Goal: Task Accomplishment & Management: Manage account settings

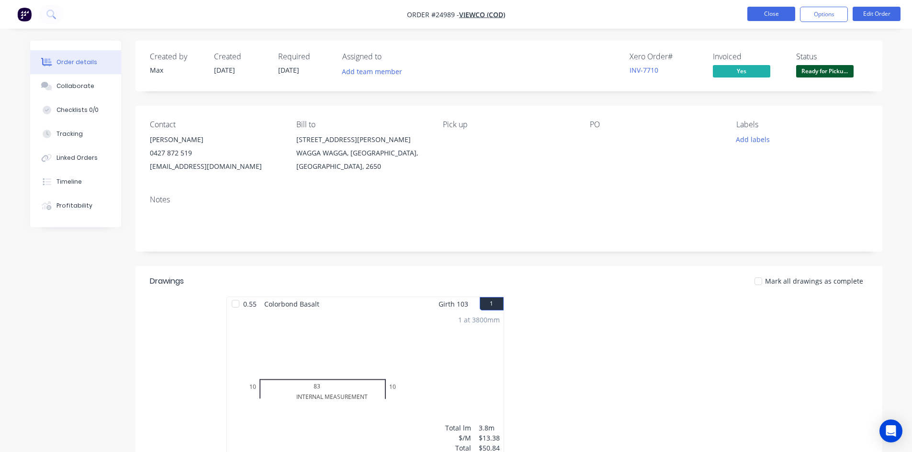
click at [768, 15] on button "Close" at bounding box center [771, 14] width 48 height 14
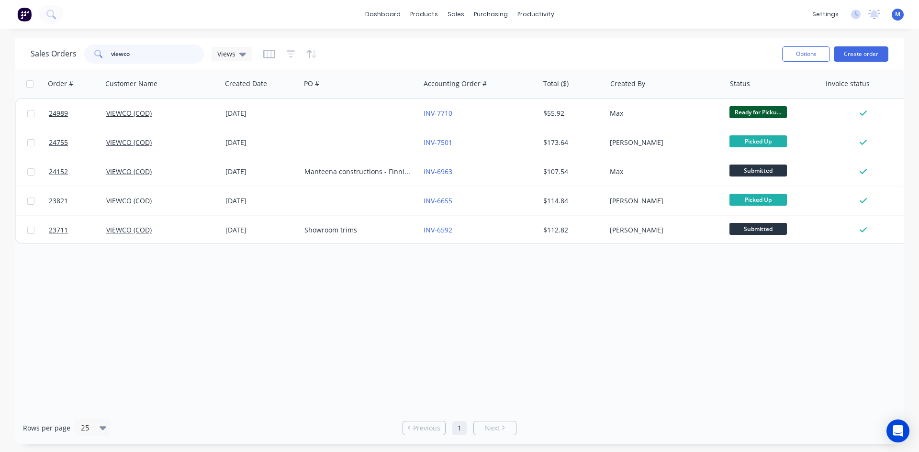
drag, startPoint x: 130, startPoint y: 55, endPoint x: 44, endPoint y: 55, distance: 86.6
click at [44, 55] on div "Sales Orders viewco Views" at bounding box center [141, 54] width 221 height 19
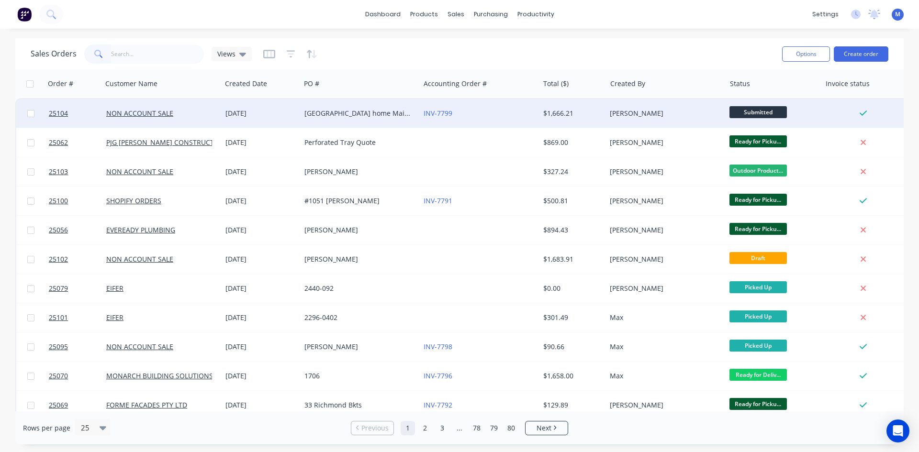
click at [347, 119] on div "[GEOGRAPHIC_DATA] home Maintenance" at bounding box center [360, 113] width 119 height 29
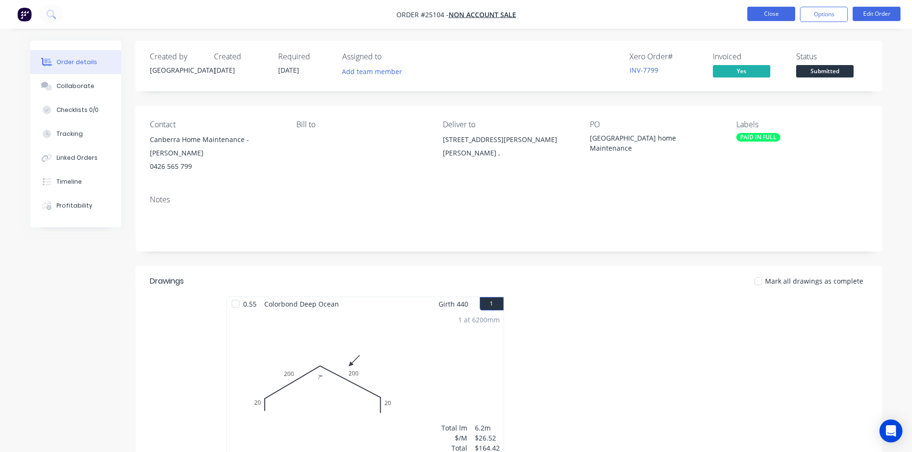
click at [758, 12] on button "Close" at bounding box center [771, 14] width 48 height 14
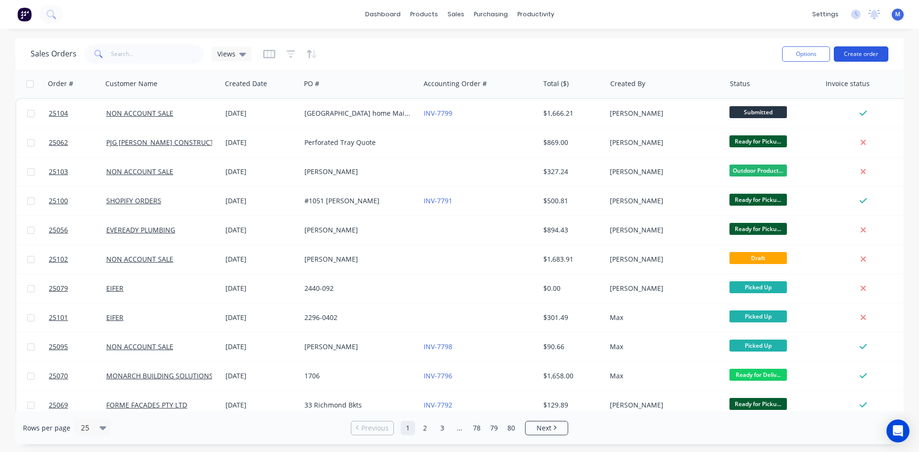
click at [862, 53] on button "Create order" at bounding box center [861, 53] width 55 height 15
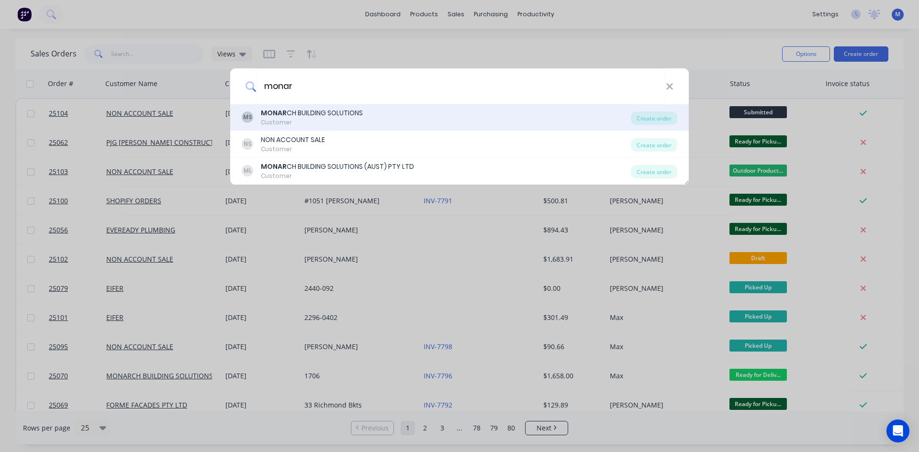
type input "monar"
click at [333, 117] on div "MONAR CH BUILDING SOLUTIONS" at bounding box center [312, 113] width 102 height 10
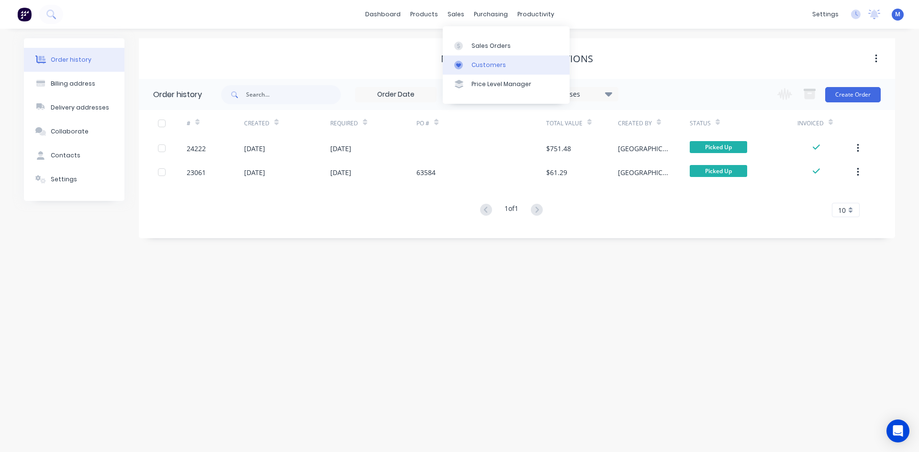
click at [495, 65] on div "Customers" at bounding box center [489, 65] width 34 height 9
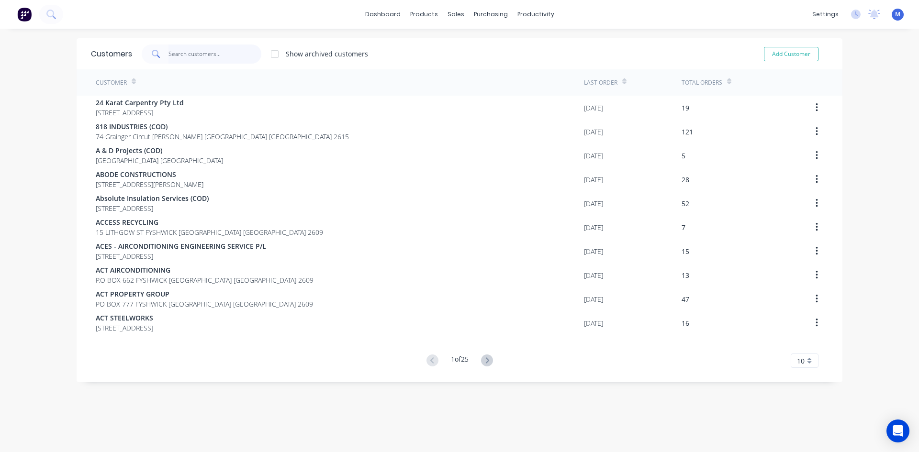
click at [187, 56] on input "text" at bounding box center [215, 54] width 93 height 19
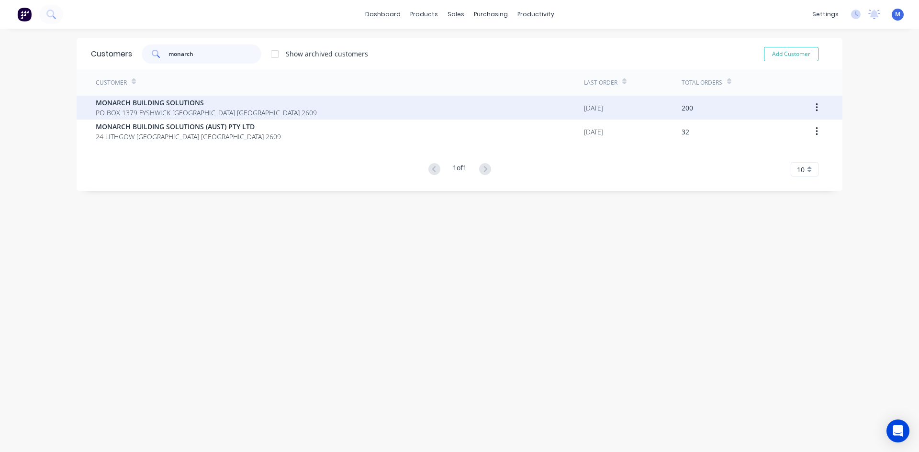
type input "monarch"
click at [195, 105] on span "MONARCH BUILDING SOLUTIONS" at bounding box center [206, 103] width 221 height 10
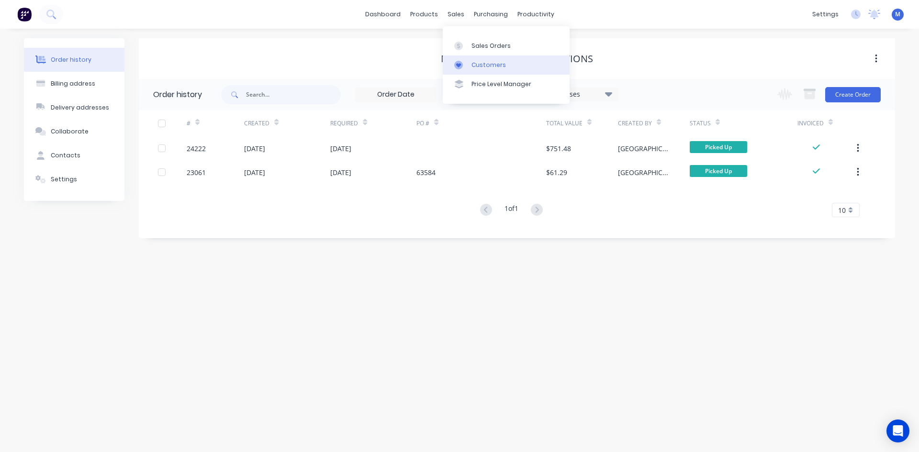
click at [488, 67] on div "Customers" at bounding box center [489, 65] width 34 height 9
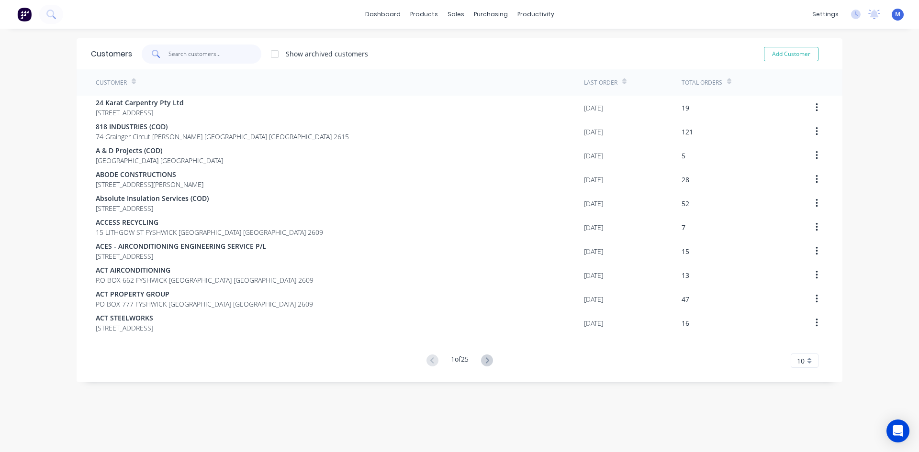
click at [191, 56] on input "text" at bounding box center [215, 54] width 93 height 19
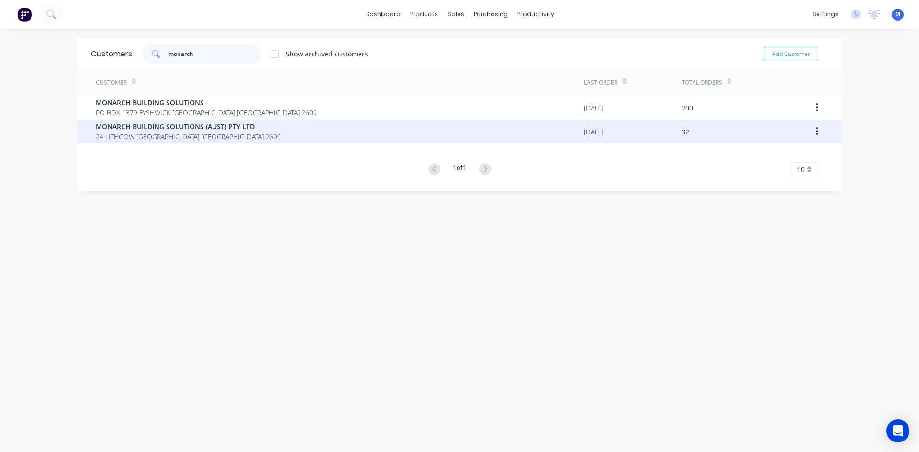
type input "monarch"
click at [235, 135] on span "24 LITHGOW [GEOGRAPHIC_DATA] [GEOGRAPHIC_DATA] 2609" at bounding box center [188, 137] width 185 height 10
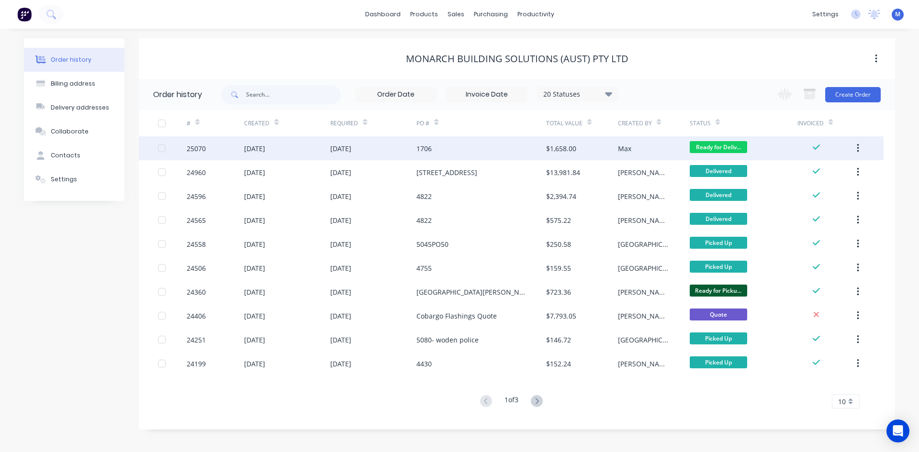
click at [496, 147] on div "1706" at bounding box center [480, 148] width 129 height 24
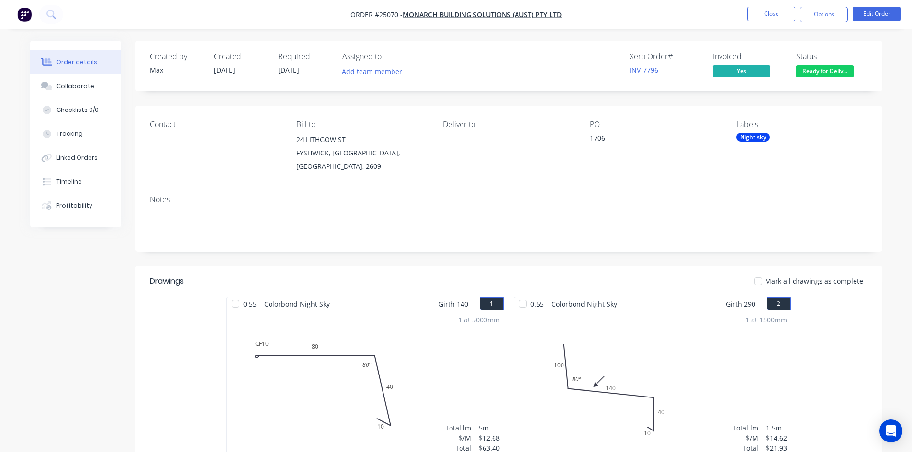
click at [836, 74] on span "Ready for Deliv..." at bounding box center [824, 71] width 57 height 12
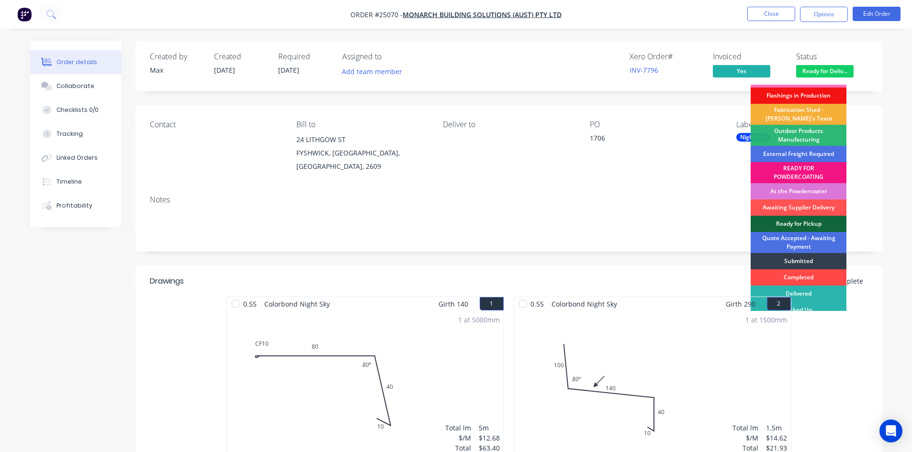
scroll to position [21, 0]
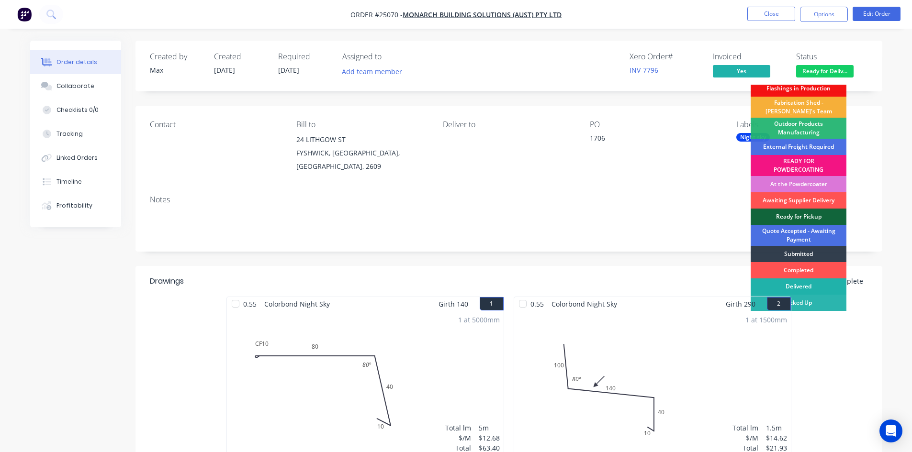
click at [816, 282] on div "Delivered" at bounding box center [799, 287] width 96 height 16
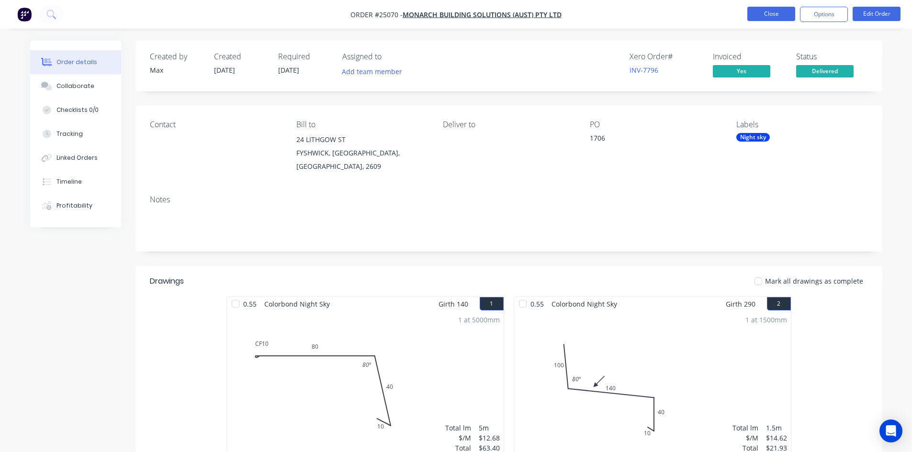
click at [783, 12] on button "Close" at bounding box center [771, 14] width 48 height 14
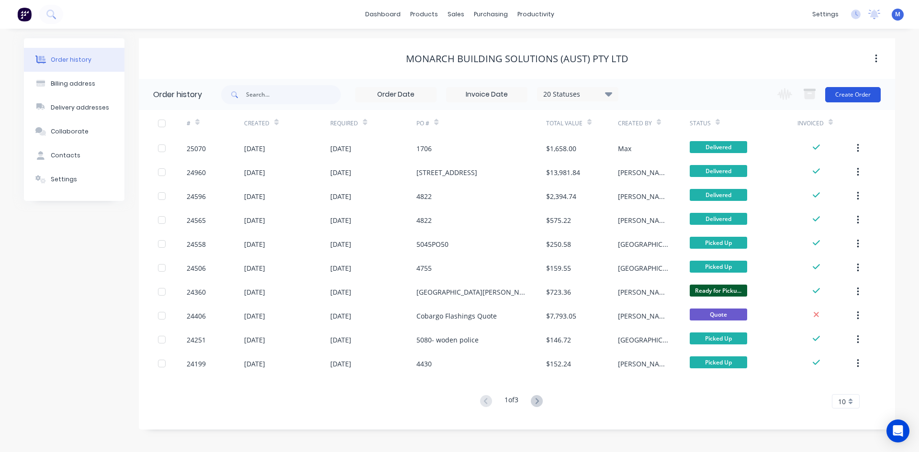
click at [854, 95] on button "Create Order" at bounding box center [853, 94] width 56 height 15
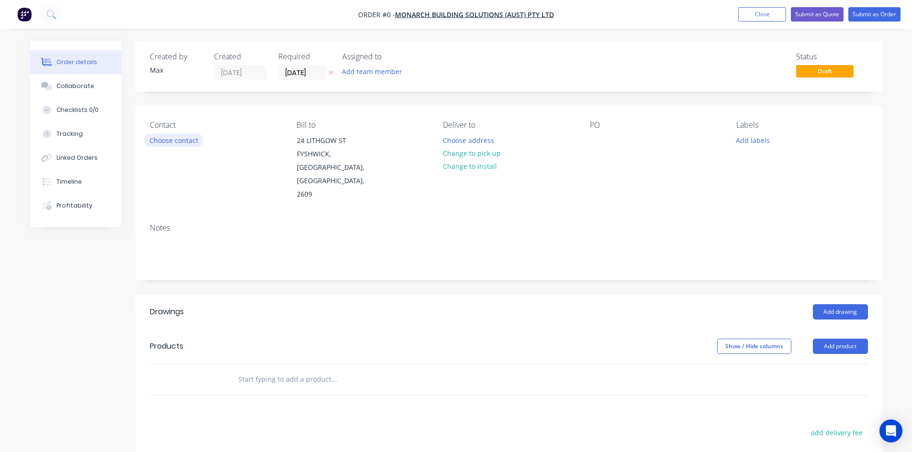
click at [179, 142] on button "Choose contact" at bounding box center [173, 140] width 59 height 13
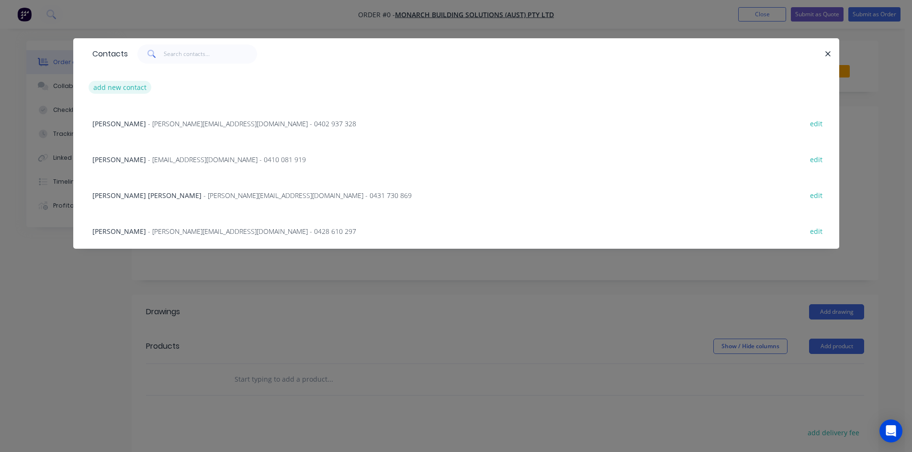
click at [122, 87] on button "add new contact" at bounding box center [120, 87] width 63 height 13
select select "AU"
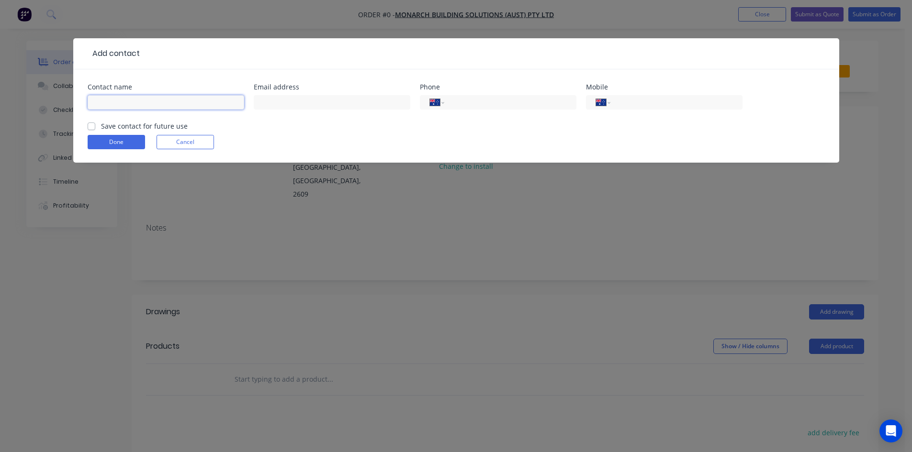
click at [148, 104] on input "text" at bounding box center [166, 102] width 157 height 14
type input "[PERSON_NAME]"
click at [299, 103] on input "text" at bounding box center [332, 102] width 157 height 14
type input "[EMAIL_ADDRESS][DOMAIN_NAME]"
drag, startPoint x: 622, startPoint y: 102, endPoint x: 615, endPoint y: 102, distance: 7.2
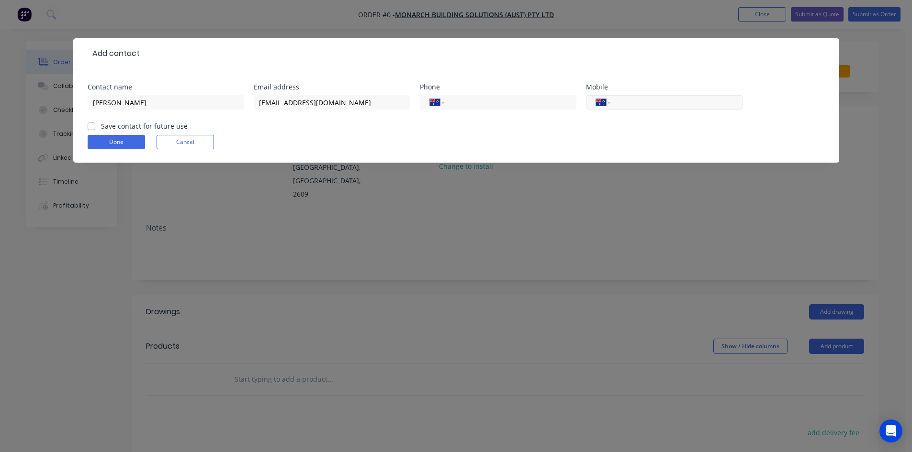
click at [622, 102] on input "tel" at bounding box center [674, 102] width 115 height 11
type input "0434 046 077"
click button "Done" at bounding box center [116, 142] width 57 height 14
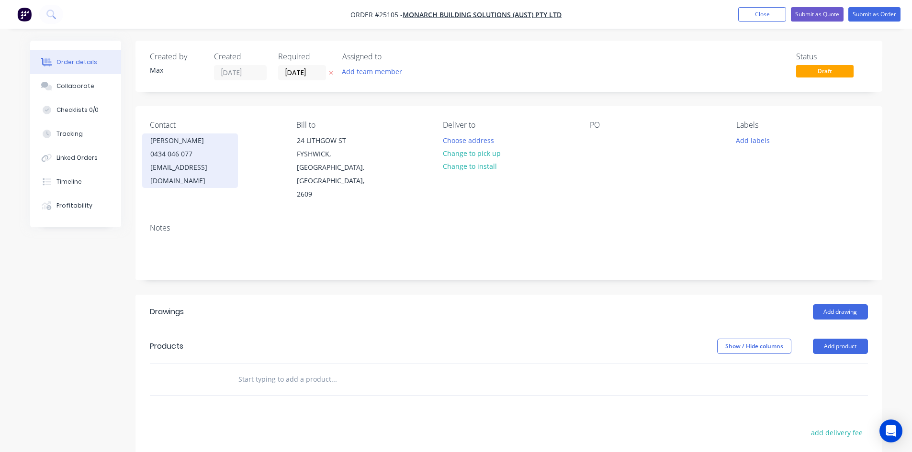
click at [201, 138] on div "[PERSON_NAME]" at bounding box center [189, 140] width 79 height 13
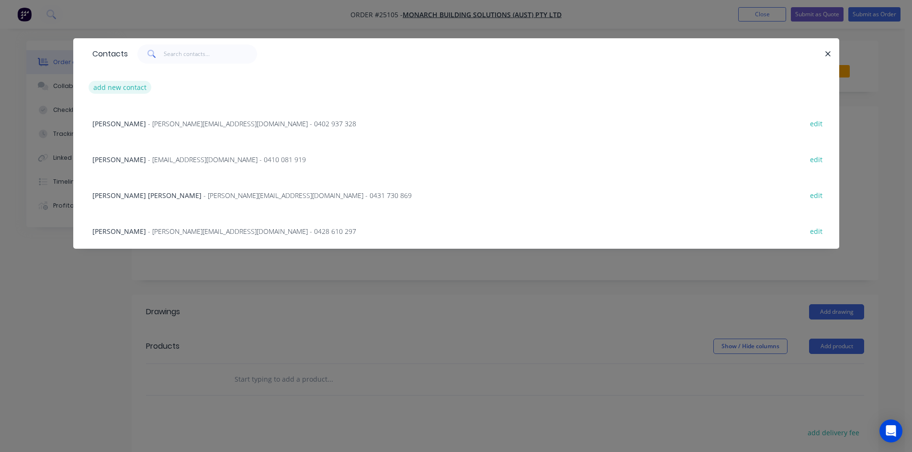
click at [128, 85] on button "add new contact" at bounding box center [120, 87] width 63 height 13
select select "AU"
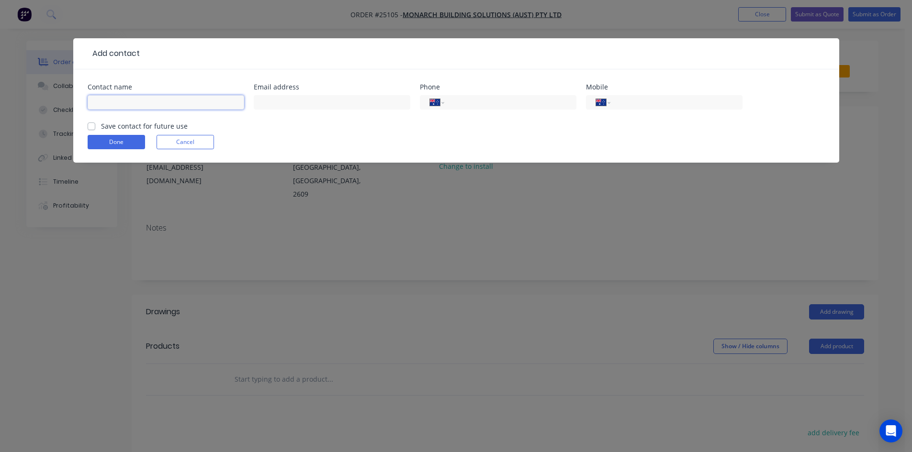
click at [140, 100] on input "text" at bounding box center [166, 102] width 157 height 14
type input "[PERSON_NAME]"
click at [299, 106] on input "text" at bounding box center [332, 102] width 157 height 14
type input "[EMAIL_ADDRESS][DOMAIN_NAME]"
click at [663, 101] on input "tel" at bounding box center [674, 102] width 115 height 11
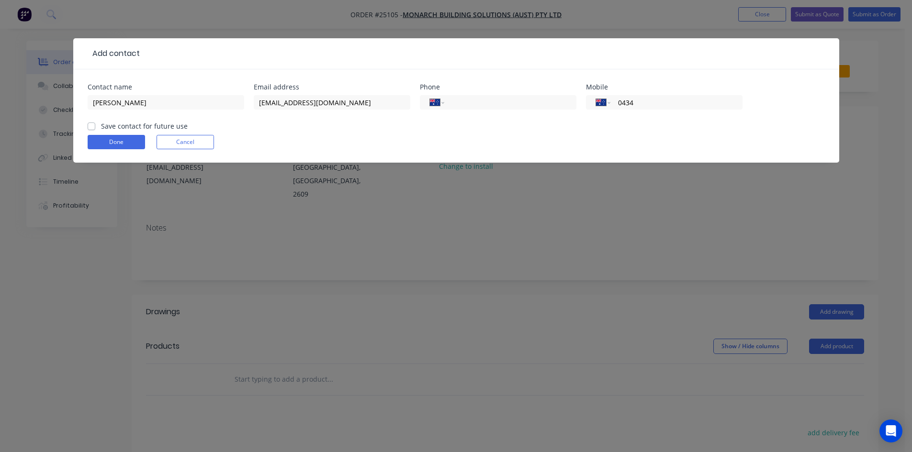
type input "0434 046 077"
click at [101, 128] on label "Save contact for future use" at bounding box center [144, 126] width 87 height 10
click at [94, 128] on input "Save contact for future use" at bounding box center [92, 125] width 8 height 9
checkbox input "true"
click at [98, 140] on button "Done" at bounding box center [116, 142] width 57 height 14
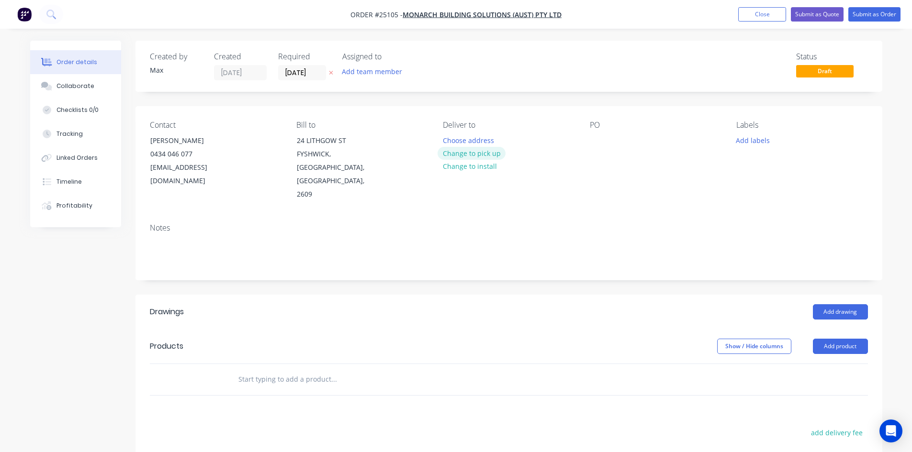
click at [473, 156] on button "Change to pick up" at bounding box center [472, 153] width 68 height 13
click at [837, 304] on button "Add drawing" at bounding box center [840, 311] width 55 height 15
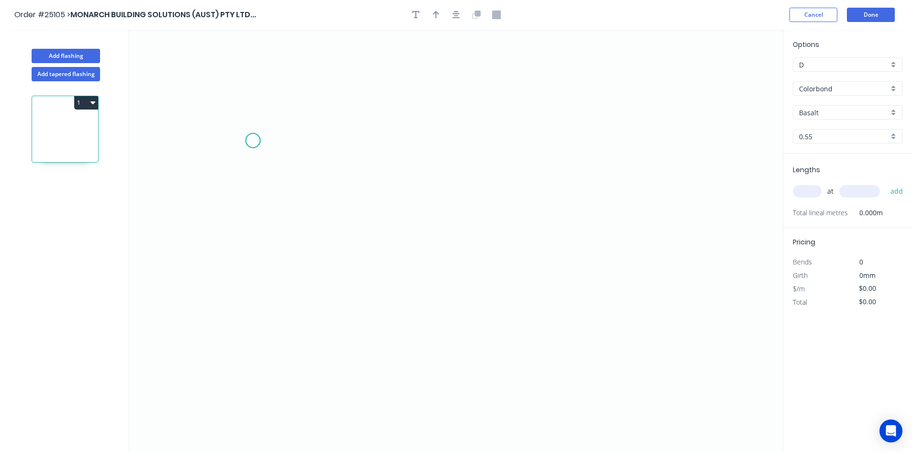
click at [255, 140] on icon "0" at bounding box center [455, 241] width 653 height 423
click at [275, 123] on icon "0" at bounding box center [455, 241] width 653 height 423
click at [280, 360] on icon "0 ?" at bounding box center [455, 241] width 653 height 423
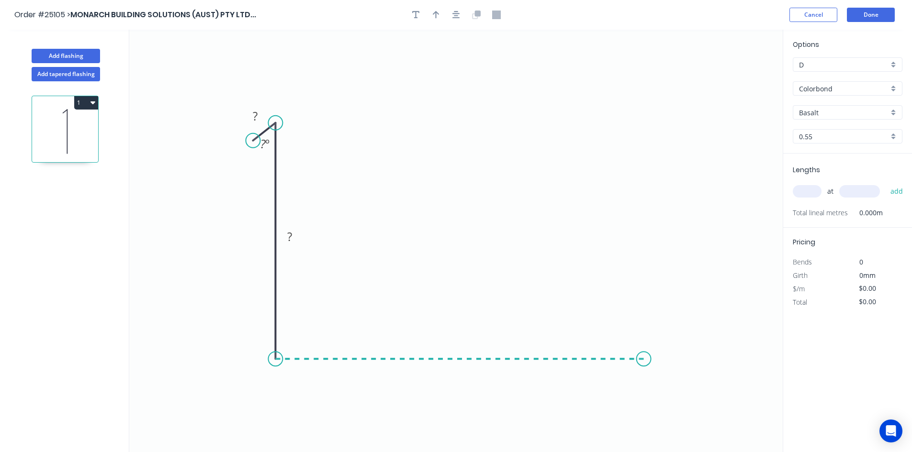
click at [644, 355] on icon "0 ? ? ? º" at bounding box center [455, 241] width 653 height 423
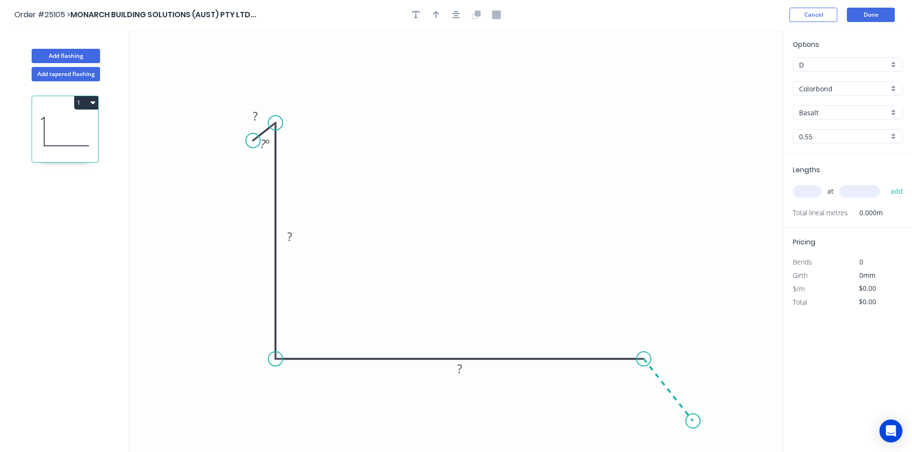
click at [693, 422] on icon "0 ? ? ? ? º" at bounding box center [455, 241] width 653 height 423
click at [658, 413] on icon "0 ? ? ? ? ? º ? º" at bounding box center [455, 241] width 653 height 423
click at [707, 435] on div "Hide angle" at bounding box center [716, 437] width 96 height 20
click at [677, 431] on rect at bounding box center [672, 426] width 19 height 13
click at [294, 182] on div "Hide angle" at bounding box center [314, 180] width 96 height 20
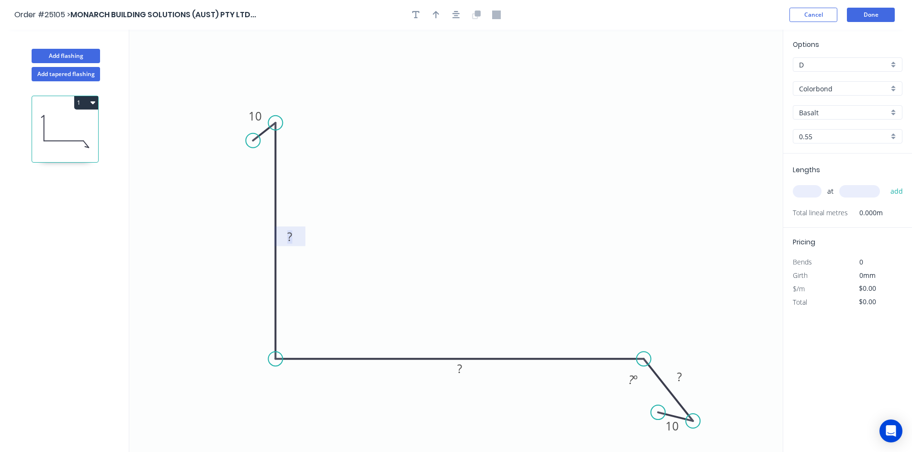
click at [297, 236] on rect at bounding box center [289, 237] width 19 height 13
drag, startPoint x: 276, startPoint y: 121, endPoint x: 259, endPoint y: 122, distance: 16.8
click at [259, 122] on icon "0 10 ? ? ? 10 ? º" at bounding box center [455, 241] width 653 height 423
drag, startPoint x: 276, startPoint y: 123, endPoint x: 257, endPoint y: 121, distance: 19.2
click at [257, 121] on circle at bounding box center [256, 121] width 14 height 14
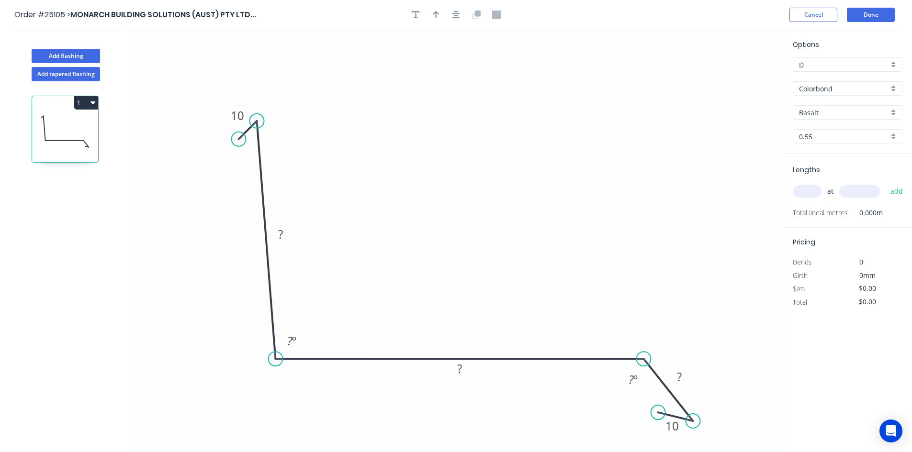
drag, startPoint x: 251, startPoint y: 140, endPoint x: 238, endPoint y: 140, distance: 12.4
click at [238, 140] on circle at bounding box center [239, 139] width 14 height 14
click at [281, 233] on tspan "?" at bounding box center [280, 234] width 5 height 16
click at [294, 337] on tspan "º" at bounding box center [294, 341] width 4 height 16
click at [291, 339] on tspan "?" at bounding box center [289, 341] width 5 height 16
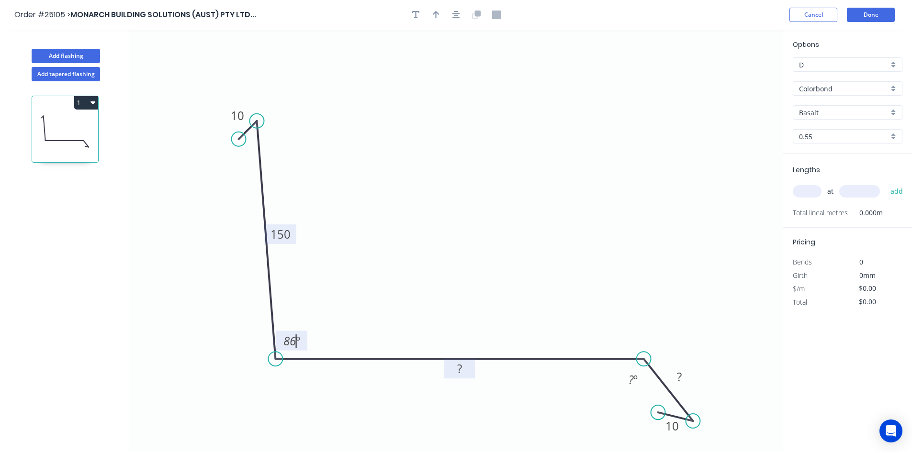
click at [468, 375] on rect at bounding box center [459, 369] width 19 height 13
click at [644, 382] on rect at bounding box center [633, 380] width 31 height 20
click at [633, 381] on tspan "º" at bounding box center [635, 380] width 4 height 16
click at [685, 377] on rect at bounding box center [679, 377] width 19 height 13
click at [504, 187] on icon "0 10 150 95 25 10 86 º 40 º" at bounding box center [455, 241] width 653 height 423
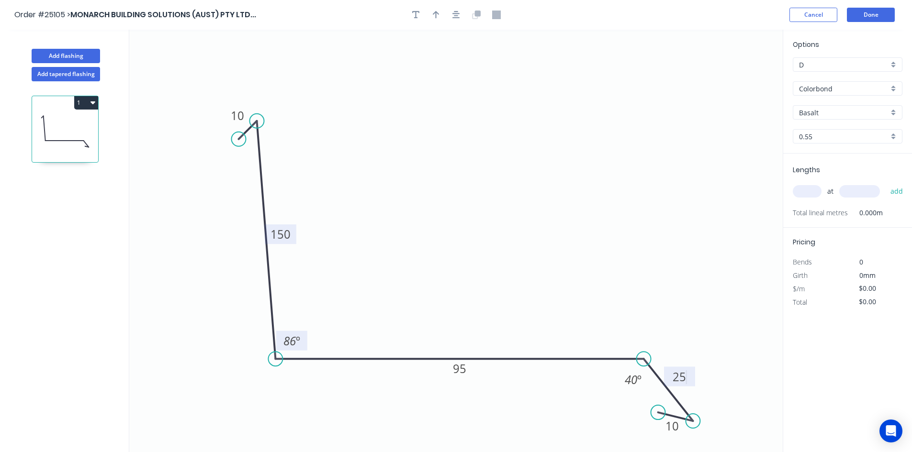
type input "$15.79"
click at [440, 16] on button "button" at bounding box center [436, 15] width 14 height 14
drag, startPoint x: 736, startPoint y: 74, endPoint x: 330, endPoint y: 335, distance: 482.5
click at [330, 335] on icon at bounding box center [330, 324] width 9 height 31
click at [330, 335] on icon at bounding box center [330, 323] width 9 height 31
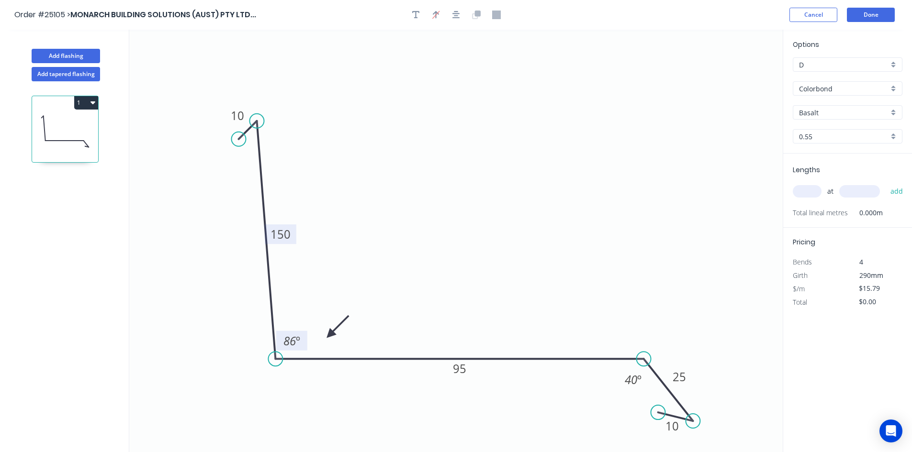
click at [895, 88] on div "Colorbond" at bounding box center [848, 88] width 110 height 14
click at [854, 154] on div "Galvanised - Coil" at bounding box center [847, 157] width 109 height 17
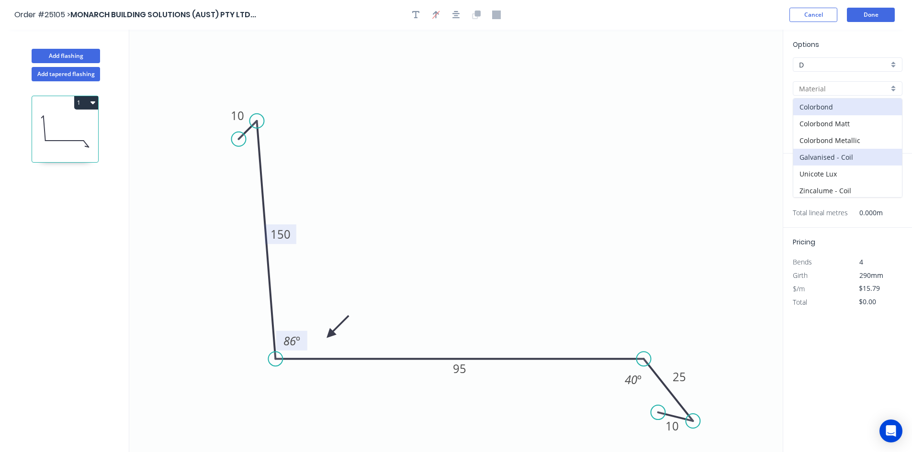
type input "Galvanised - Coil"
type input "Galvanised"
type input "$19.36"
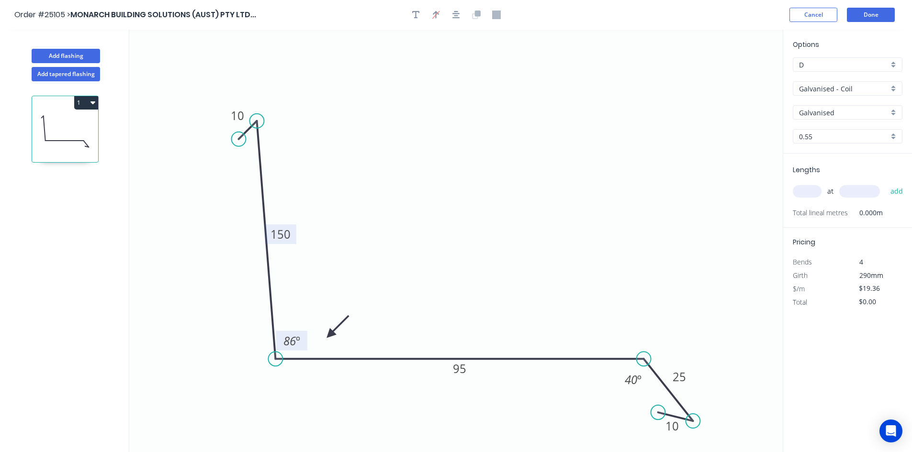
click at [810, 197] on input "text" at bounding box center [807, 191] width 29 height 12
type input "5"
type input "3000"
click at [886, 183] on button "add" at bounding box center [897, 191] width 22 height 16
type input "$290.40"
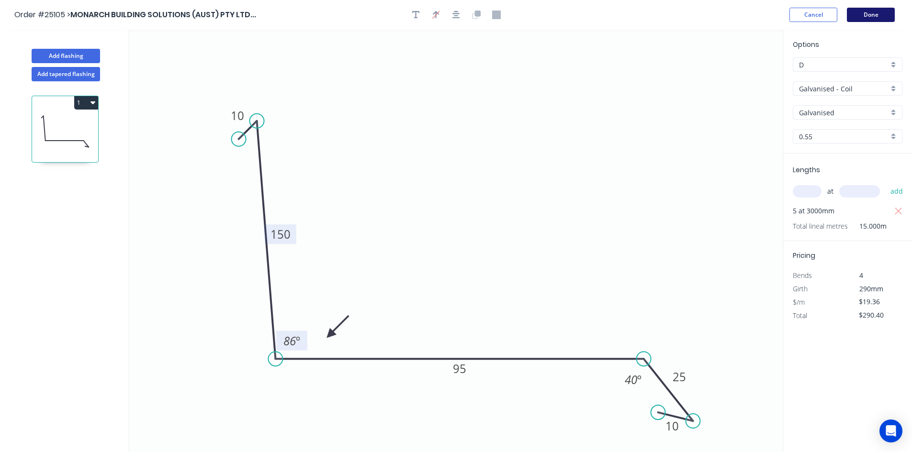
click at [863, 17] on button "Done" at bounding box center [871, 15] width 48 height 14
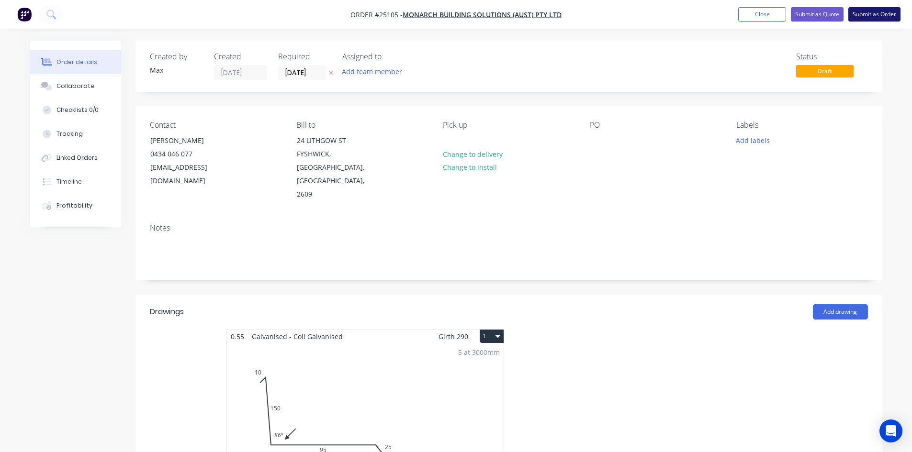
click at [895, 12] on button "Submit as Order" at bounding box center [874, 14] width 52 height 14
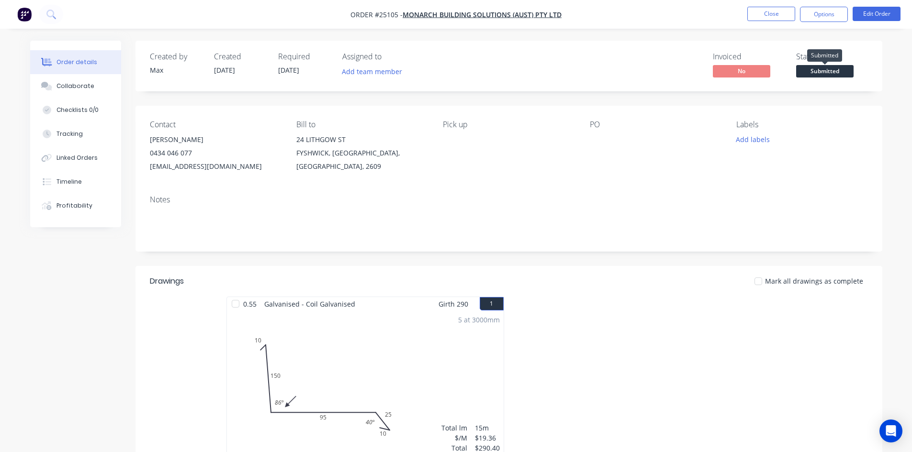
click at [828, 71] on span "Submitted" at bounding box center [824, 71] width 57 height 12
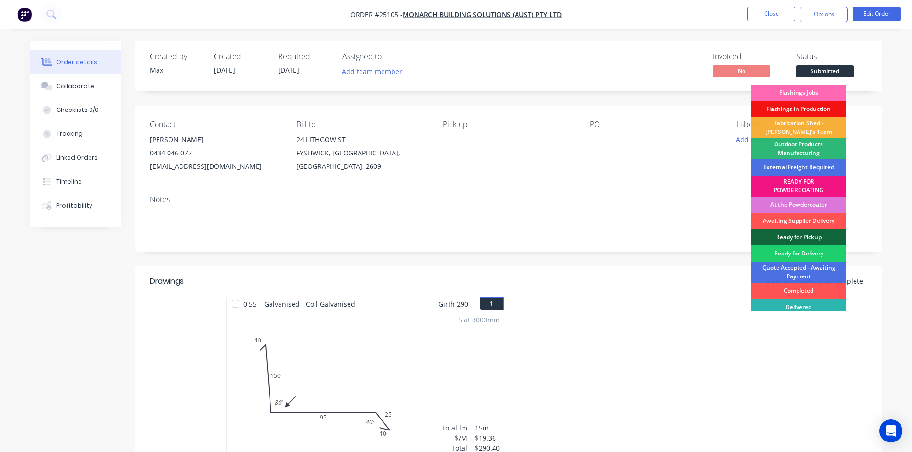
click at [825, 87] on div "Flashings Jobs" at bounding box center [799, 93] width 96 height 16
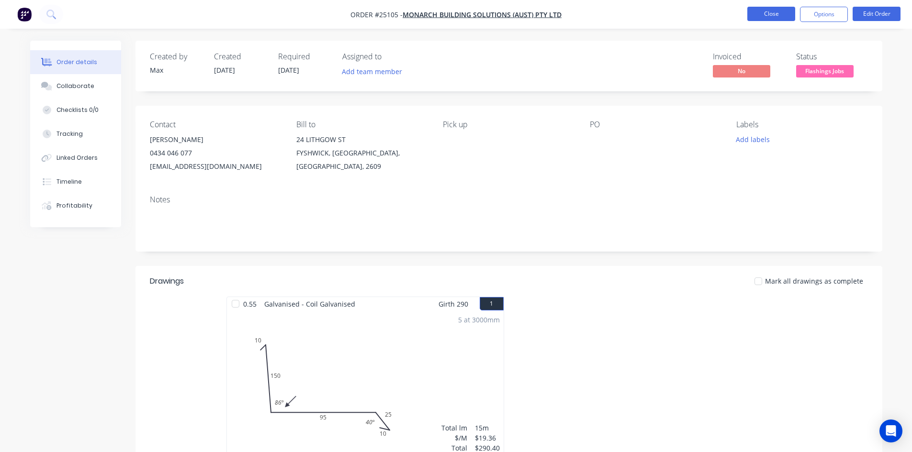
click at [768, 16] on button "Close" at bounding box center [771, 14] width 48 height 14
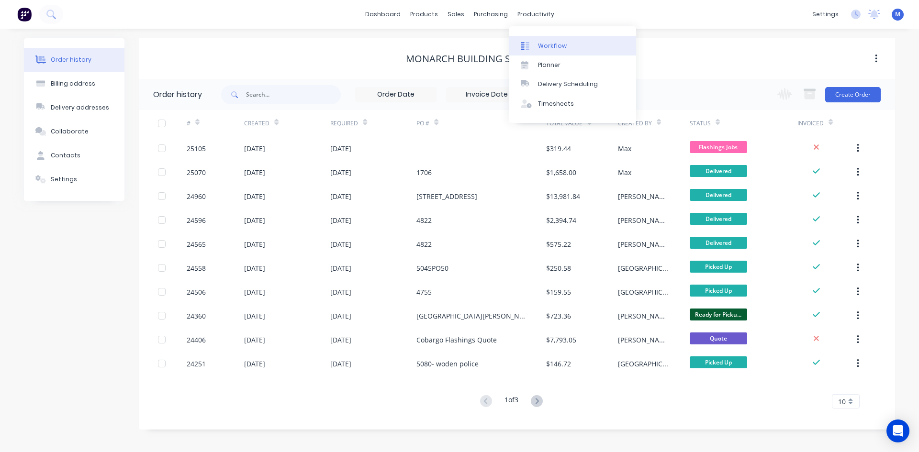
click at [546, 42] on div "Workflow" at bounding box center [552, 46] width 29 height 9
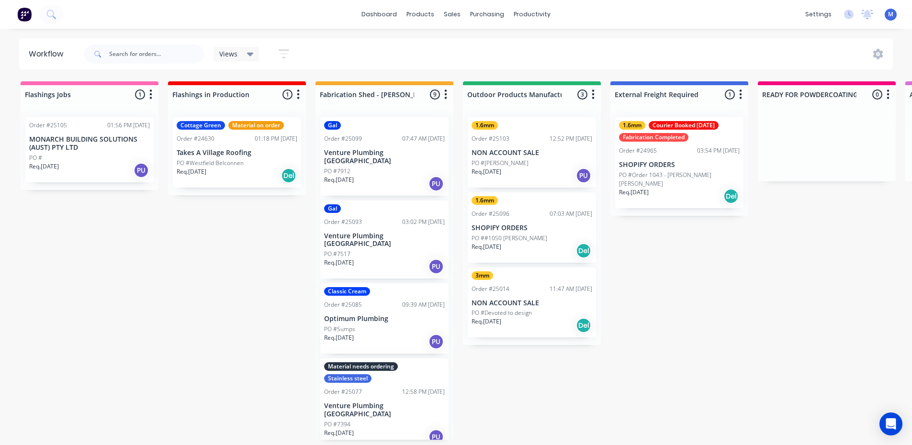
click at [71, 162] on div "Req. [DATE] PU" at bounding box center [89, 170] width 121 height 16
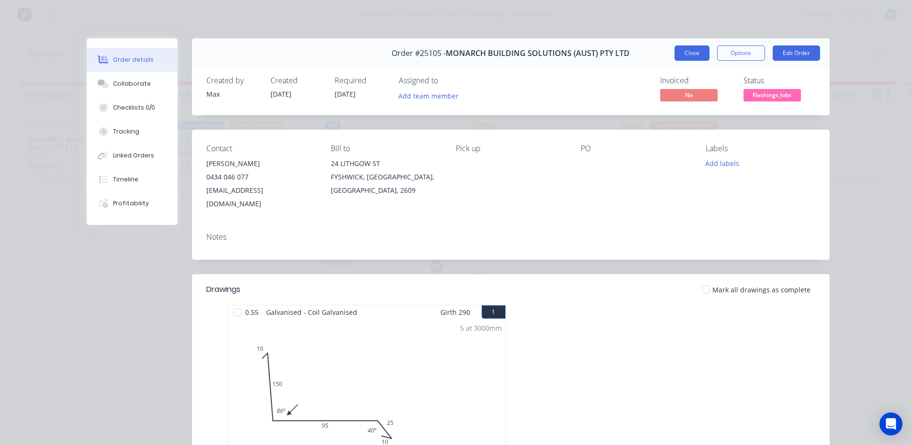
click at [693, 51] on button "Close" at bounding box center [691, 52] width 35 height 15
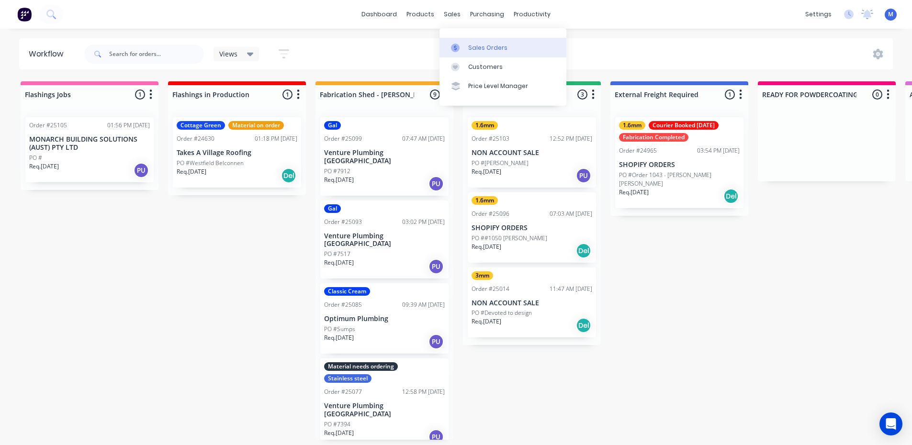
click at [482, 48] on div "Sales Orders" at bounding box center [487, 48] width 39 height 9
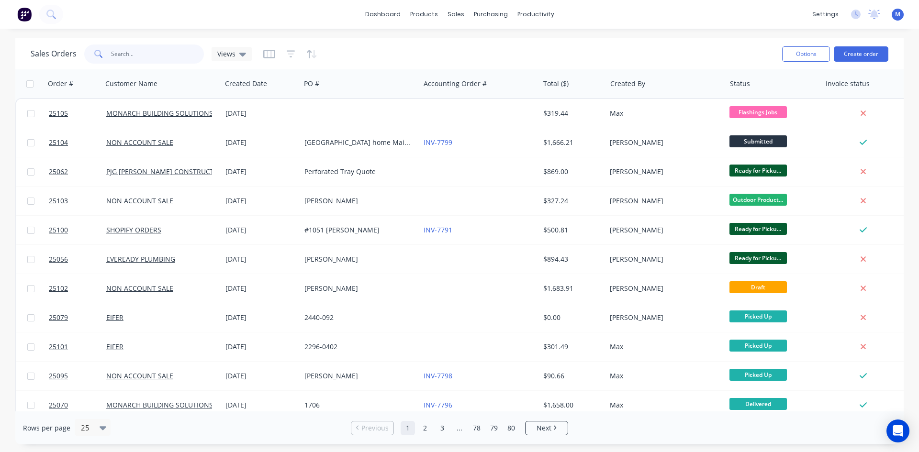
click at [124, 54] on input "text" at bounding box center [157, 54] width 93 height 19
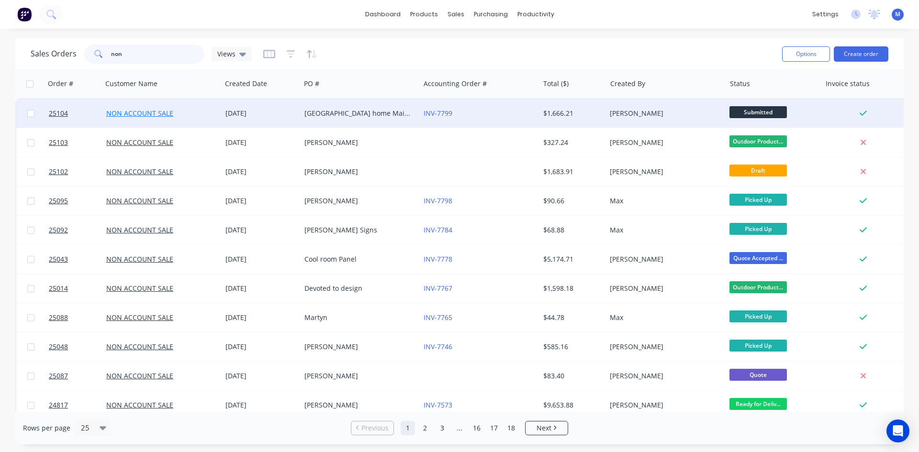
type input "non"
click at [154, 112] on link "NON ACCOUNT SALE" at bounding box center [139, 113] width 67 height 9
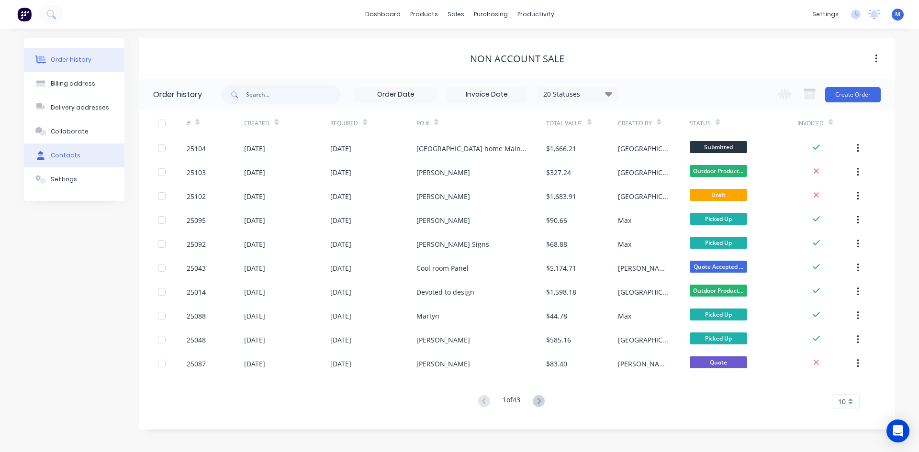
click at [87, 152] on button "Contacts" at bounding box center [74, 156] width 101 height 24
click at [67, 150] on button "Contacts" at bounding box center [74, 156] width 101 height 24
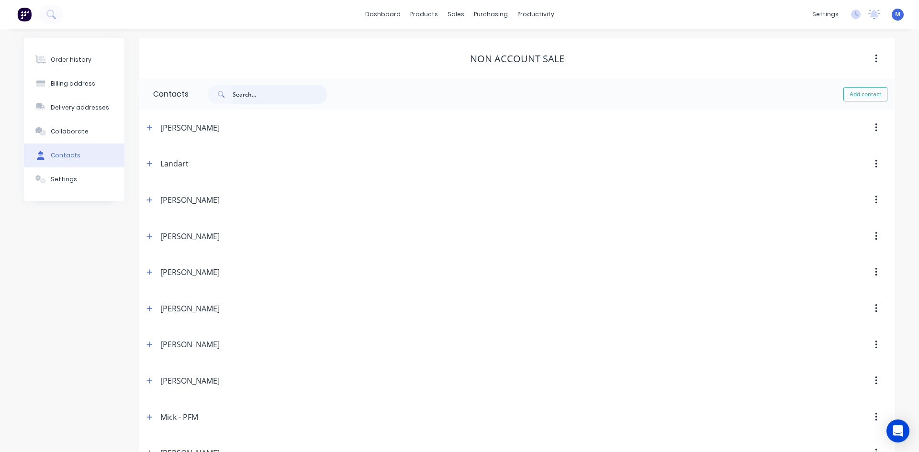
click at [233, 98] on input "text" at bounding box center [280, 94] width 95 height 19
click at [236, 94] on input "text" at bounding box center [280, 94] width 95 height 19
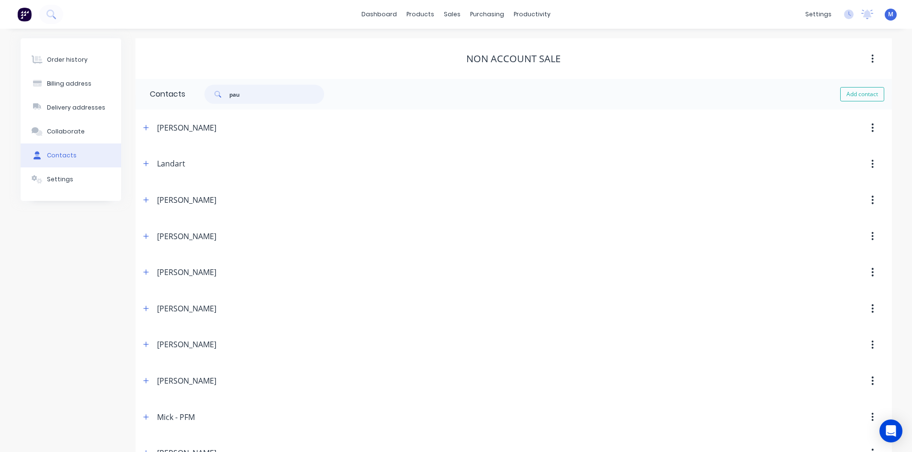
type input "[PERSON_NAME]"
select select "AU"
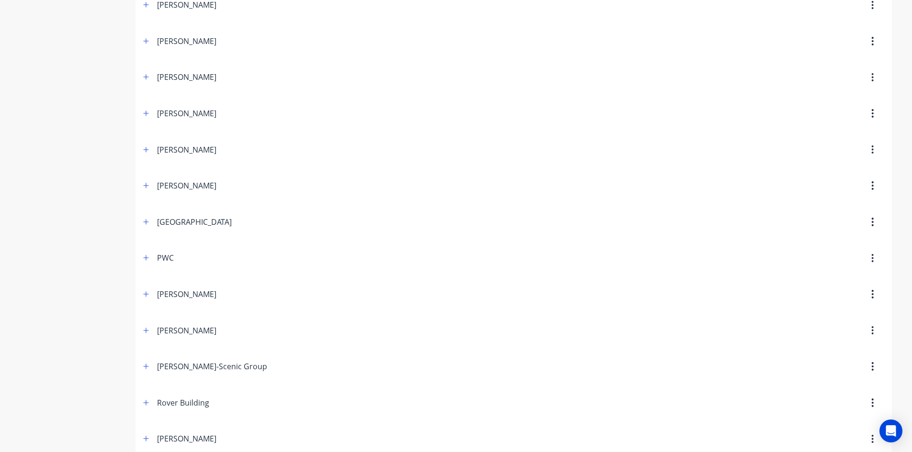
scroll to position [716, 0]
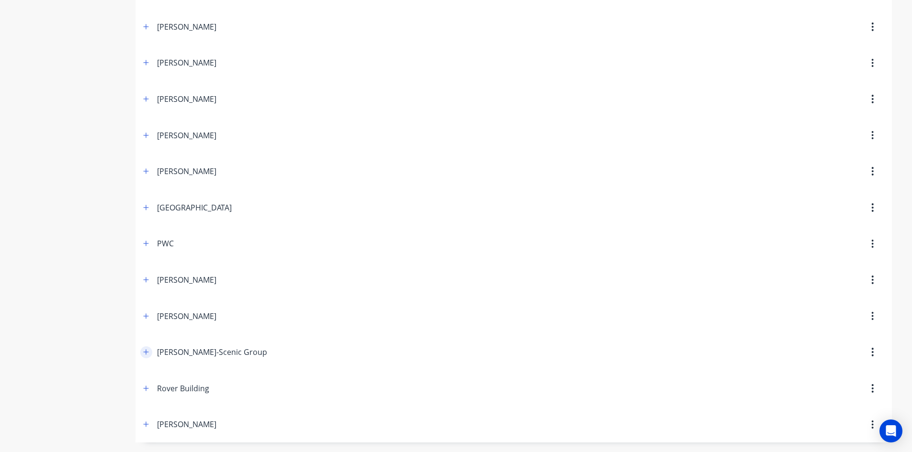
type input "[PERSON_NAME]"
click at [150, 353] on button "button" at bounding box center [146, 353] width 12 height 12
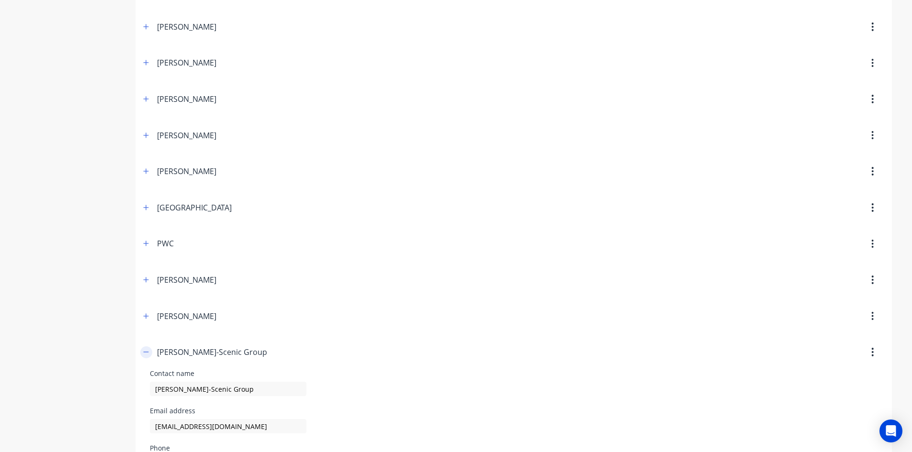
click at [150, 353] on button "button" at bounding box center [146, 353] width 12 height 12
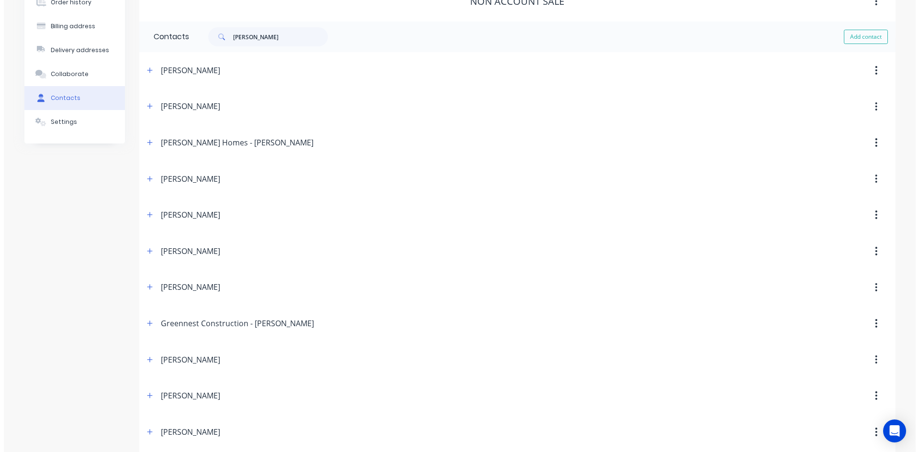
scroll to position [0, 0]
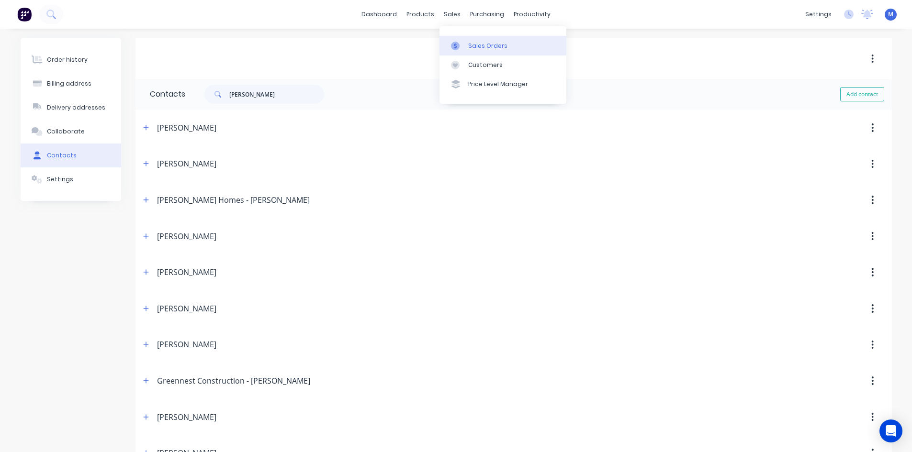
click at [487, 43] on div "Sales Orders" at bounding box center [487, 46] width 39 height 9
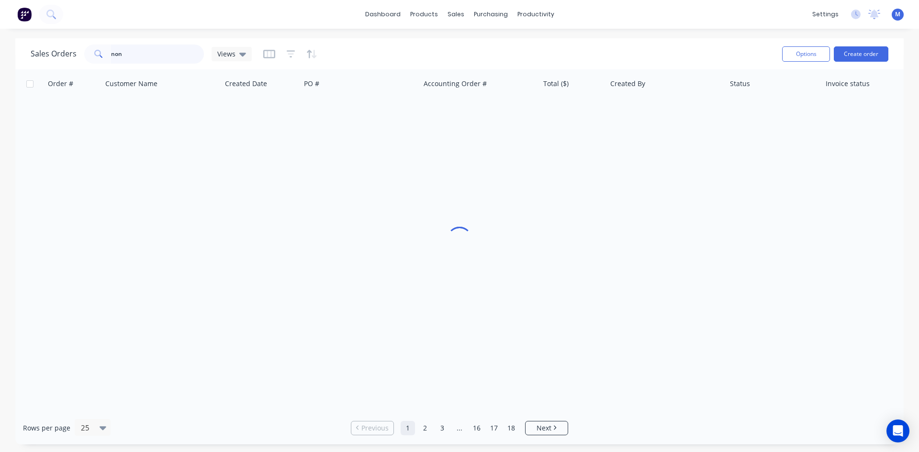
click at [148, 56] on input "non" at bounding box center [157, 54] width 93 height 19
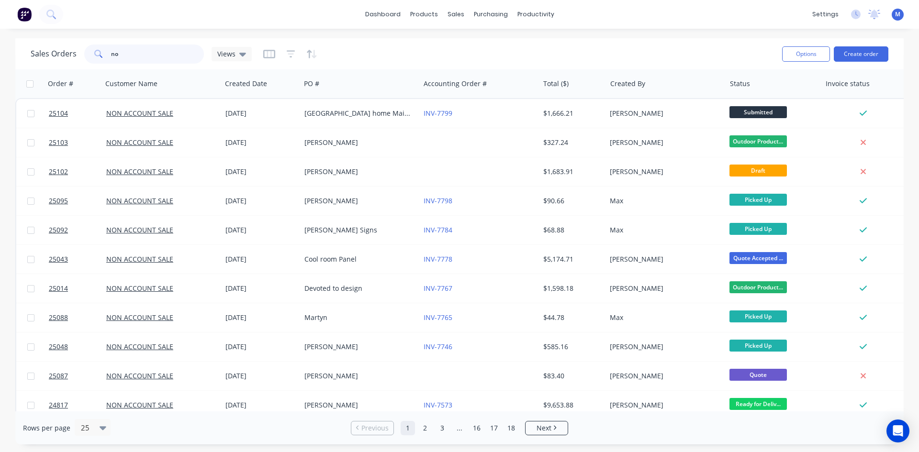
type input "n"
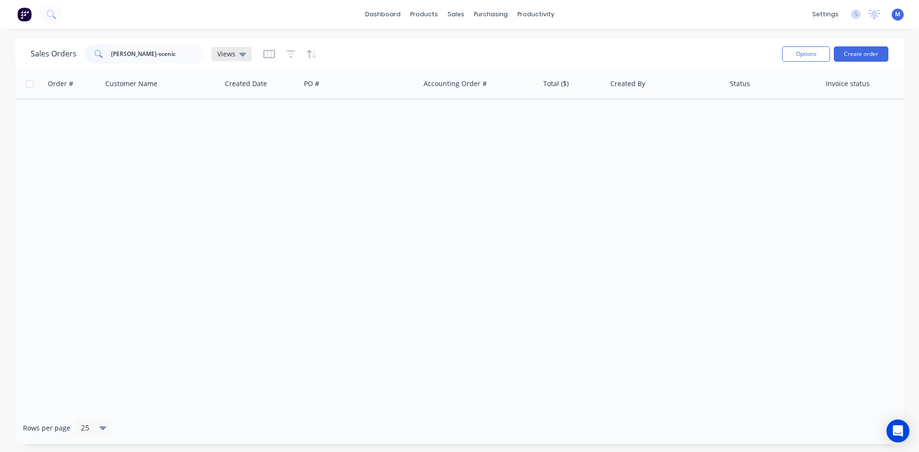
click at [240, 55] on icon at bounding box center [242, 55] width 7 height 4
click at [265, 56] on icon "button" at bounding box center [269, 54] width 12 height 10
click at [292, 56] on icon "button" at bounding box center [291, 54] width 9 height 10
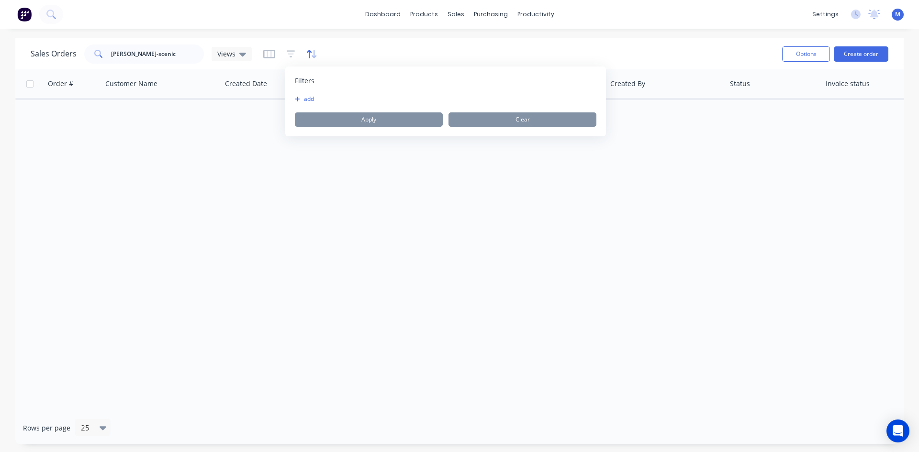
click at [308, 55] on icon "button" at bounding box center [309, 54] width 5 height 8
click at [389, 53] on div "Sales Orders [PERSON_NAME]-scenic Views" at bounding box center [403, 53] width 744 height 23
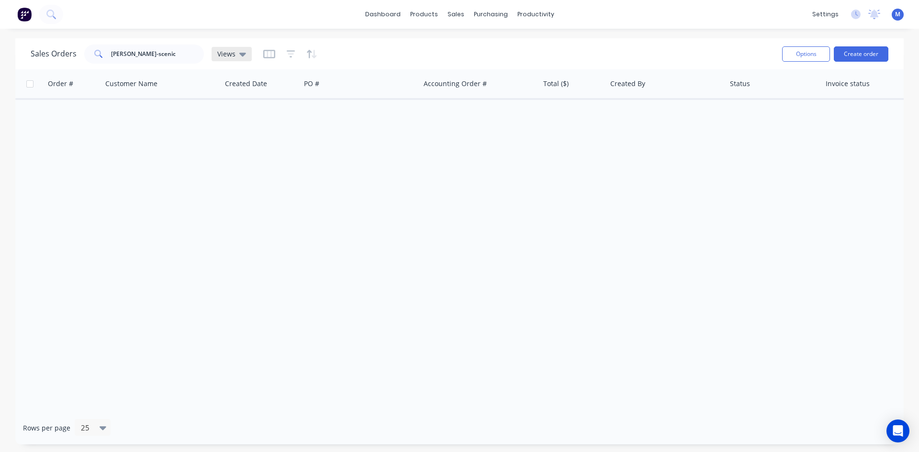
click at [225, 54] on span "Views" at bounding box center [226, 54] width 18 height 10
click at [334, 45] on div "Sales Orders [PERSON_NAME]-scenic Views" at bounding box center [403, 53] width 744 height 23
click at [309, 54] on icon "button" at bounding box center [311, 54] width 11 height 10
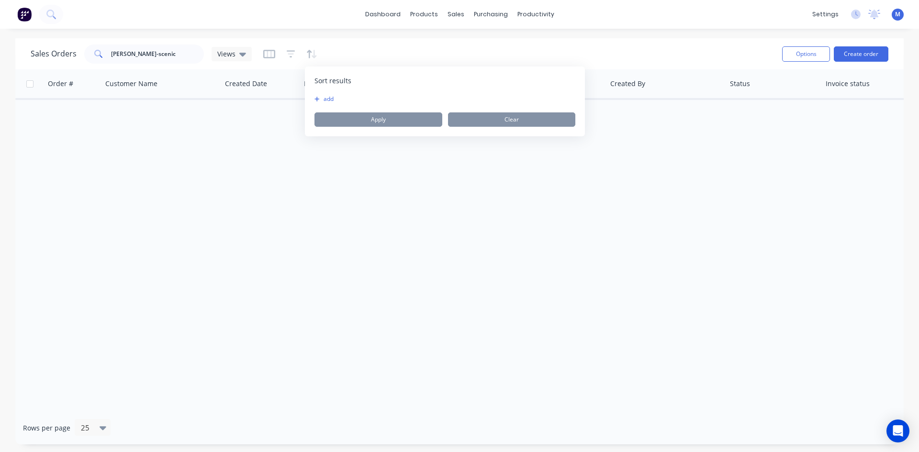
click at [317, 99] on icon "button" at bounding box center [317, 99] width 5 height 5
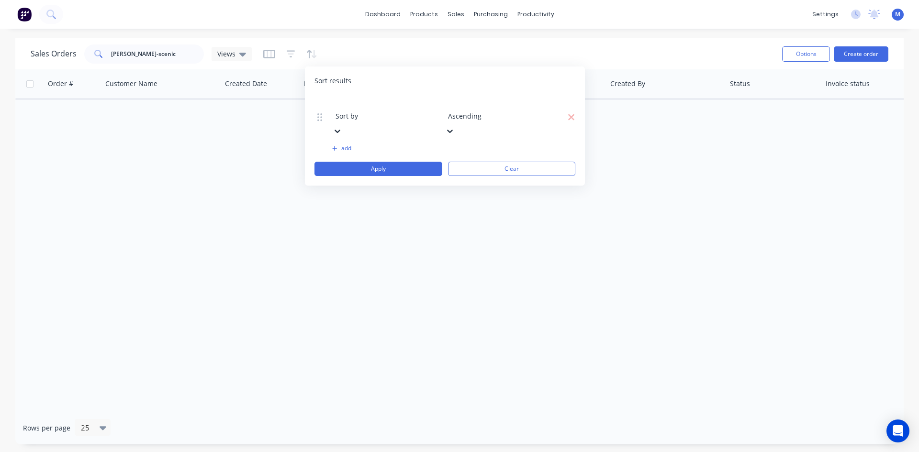
click at [412, 104] on div at bounding box center [405, 103] width 138 height 12
click at [189, 165] on div "Order # Customer Name Created Date PO # Accounting Order # Total ($) Created By…" at bounding box center [459, 240] width 888 height 342
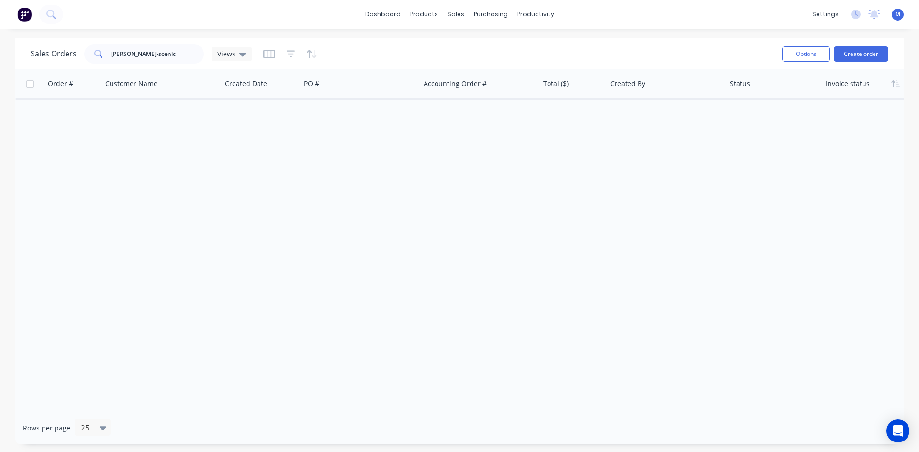
click at [852, 86] on div at bounding box center [864, 83] width 77 height 19
click at [894, 86] on icon "button" at bounding box center [895, 84] width 9 height 8
click at [802, 54] on button "Options" at bounding box center [806, 53] width 48 height 15
click at [627, 54] on div "Sales Orders [PERSON_NAME]-scenic Views Sorting: Invoice status Reset" at bounding box center [403, 53] width 744 height 23
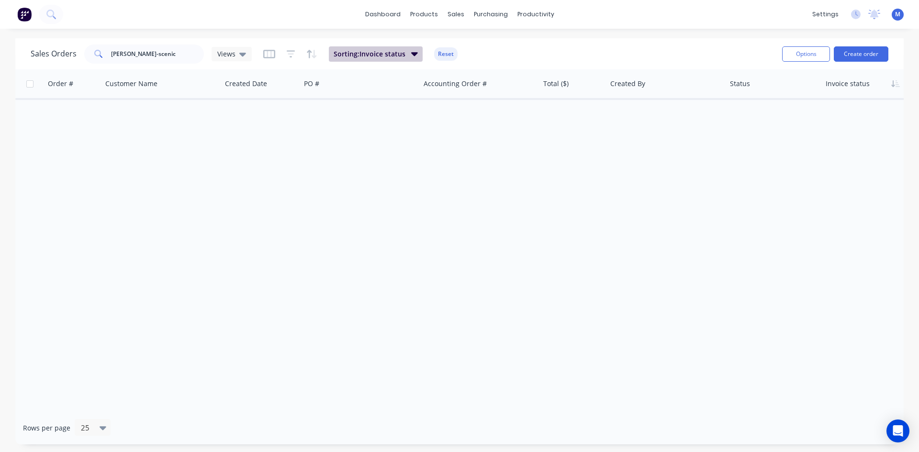
click at [383, 51] on span "Sorting: Invoice status" at bounding box center [370, 54] width 72 height 10
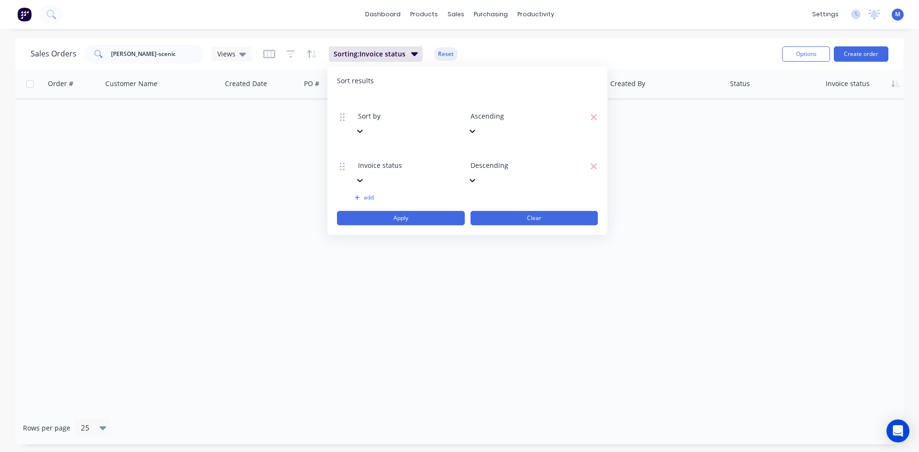
click at [497, 211] on button "Clear" at bounding box center [535, 218] width 128 height 14
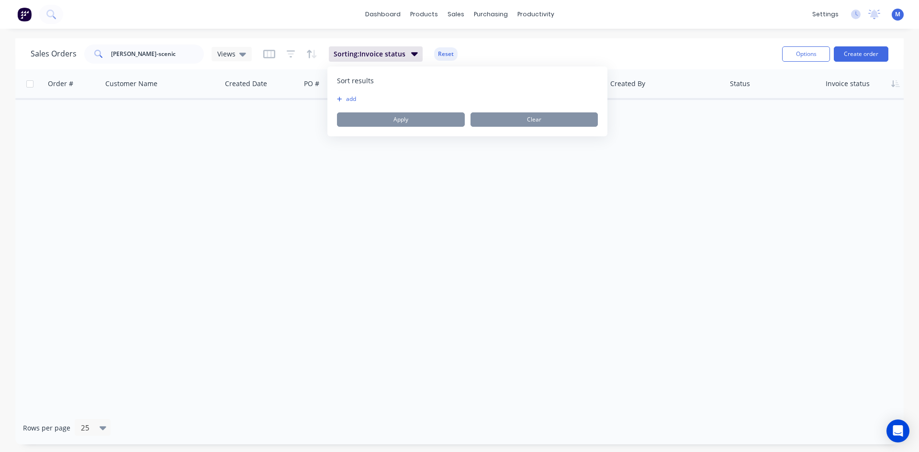
click at [500, 47] on div "Sales Orders [PERSON_NAME]-scenic Views Sorting: Invoice status Reset" at bounding box center [403, 53] width 744 height 23
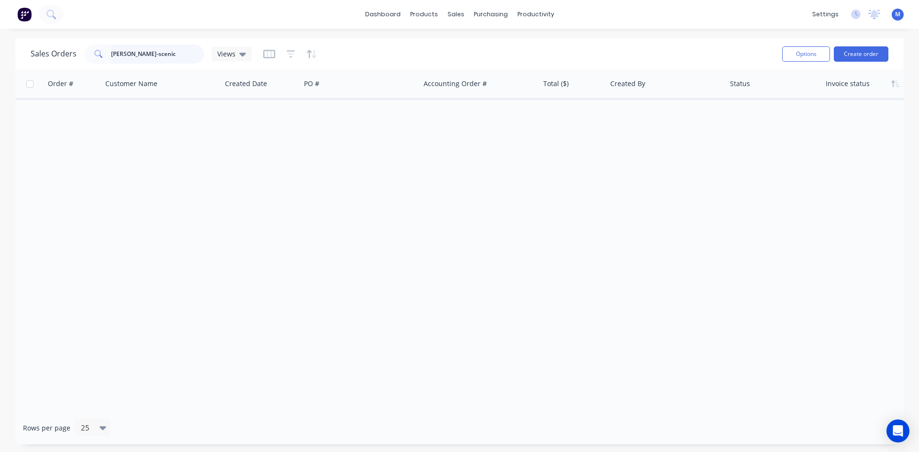
click at [155, 53] on input "[PERSON_NAME]-scenic" at bounding box center [157, 54] width 93 height 19
type input "[PERSON_NAME]-scenic group"
drag, startPoint x: 160, startPoint y: 57, endPoint x: 63, endPoint y: 57, distance: 96.7
click at [63, 57] on div "Sales Orders [PERSON_NAME]-scenic group Views" at bounding box center [141, 54] width 221 height 19
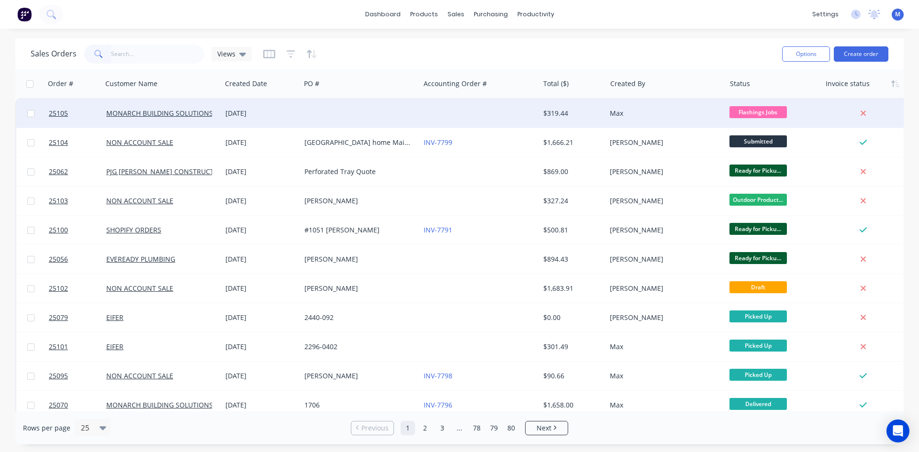
click at [373, 107] on div at bounding box center [360, 113] width 119 height 29
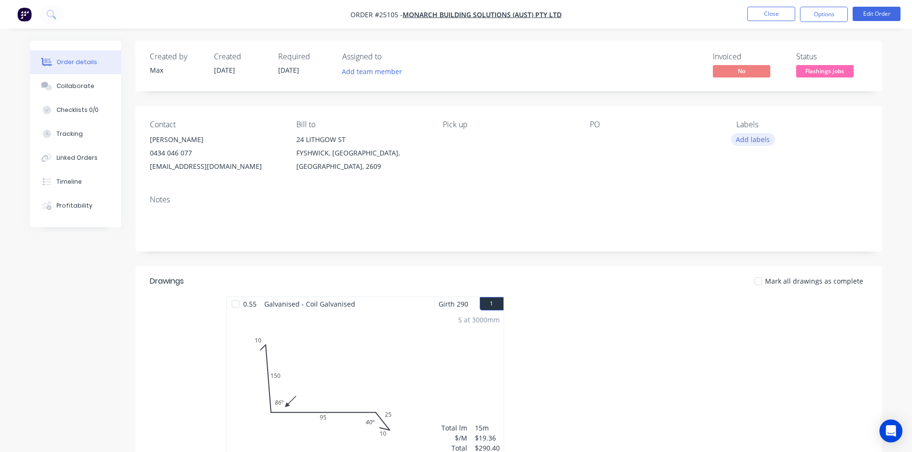
click at [738, 139] on button "Add labels" at bounding box center [753, 139] width 44 height 13
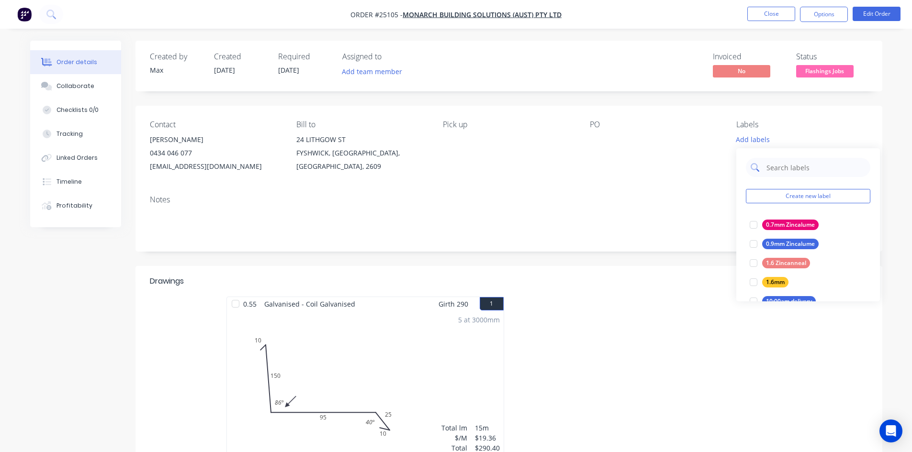
click at [773, 170] on input "text" at bounding box center [815, 167] width 100 height 19
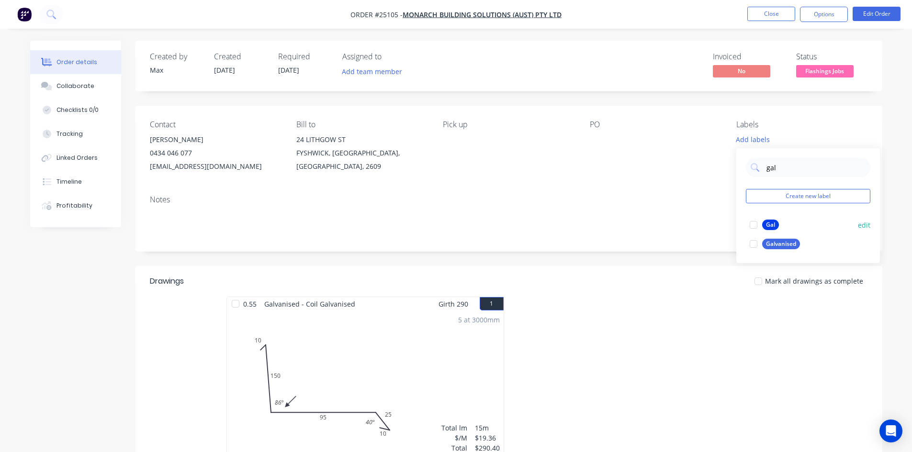
click at [755, 227] on div at bounding box center [753, 224] width 19 height 19
click at [753, 222] on div at bounding box center [753, 220] width 19 height 19
click at [755, 244] on div at bounding box center [753, 244] width 19 height 19
drag, startPoint x: 781, startPoint y: 165, endPoint x: 731, endPoint y: 169, distance: 50.9
click at [731, 169] on body "Order #25105 - MONARCH BUILDING SOLUTIONS (AUST) PTY LTD Close Options Edit Ord…" at bounding box center [456, 319] width 912 height 638
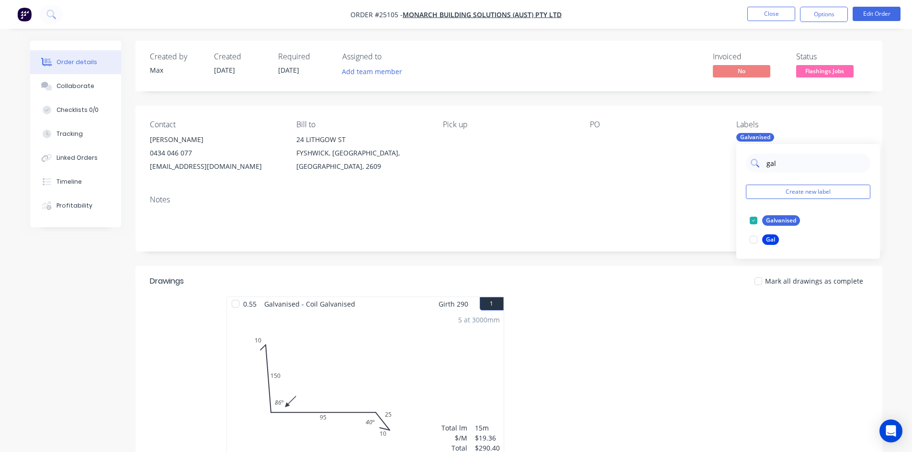
click at [772, 166] on input "gal" at bounding box center [815, 163] width 100 height 19
click at [765, 164] on input "gal" at bounding box center [815, 163] width 100 height 19
type input "gal"
click at [765, 164] on div "gal" at bounding box center [808, 163] width 124 height 19
drag, startPoint x: 766, startPoint y: 164, endPoint x: 778, endPoint y: 163, distance: 11.5
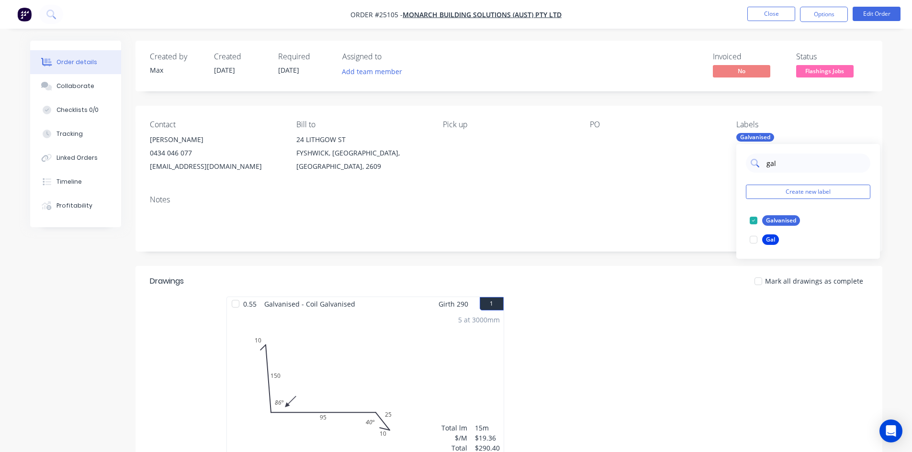
click at [778, 163] on input "gal" at bounding box center [815, 163] width 100 height 19
click at [797, 120] on div "Labels" at bounding box center [801, 124] width 131 height 9
click at [761, 14] on button "Close" at bounding box center [771, 14] width 48 height 14
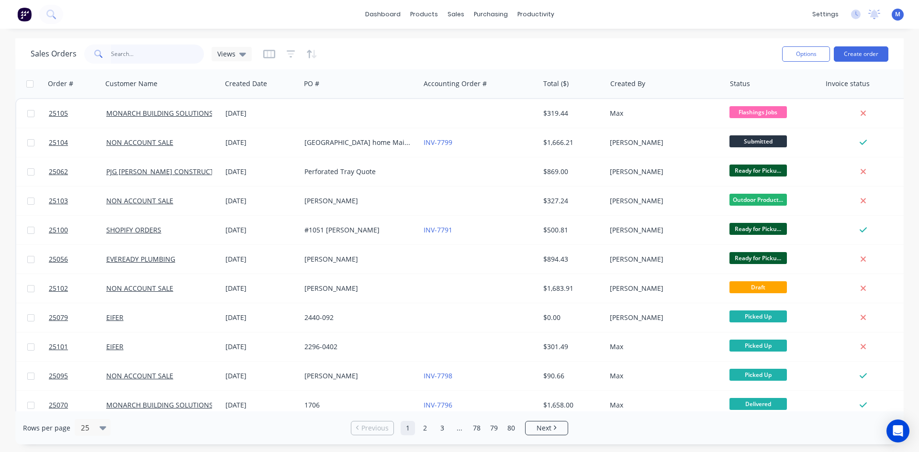
click at [135, 58] on input "text" at bounding box center [157, 54] width 93 height 19
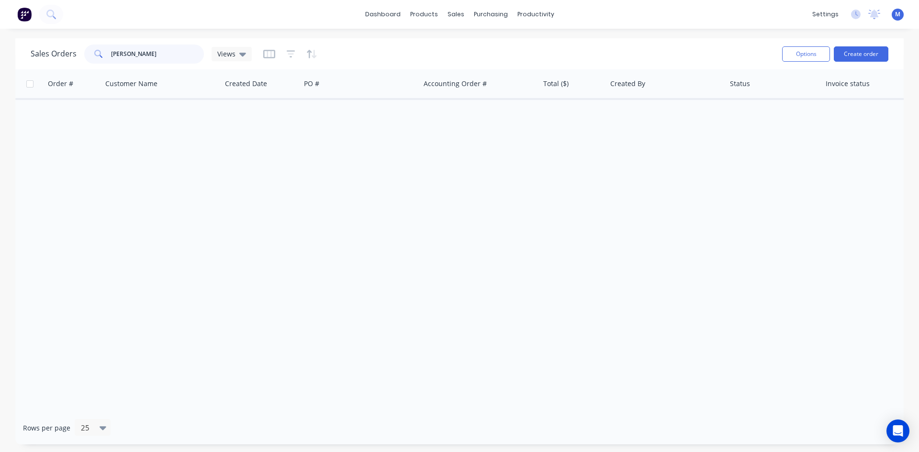
click at [124, 53] on input "[PERSON_NAME]" at bounding box center [157, 54] width 93 height 19
click at [742, 85] on div at bounding box center [772, 83] width 84 height 19
click at [808, 86] on icon "button" at bounding box center [806, 84] width 9 height 8
click at [375, 55] on span "Sorting: Status" at bounding box center [357, 54] width 47 height 10
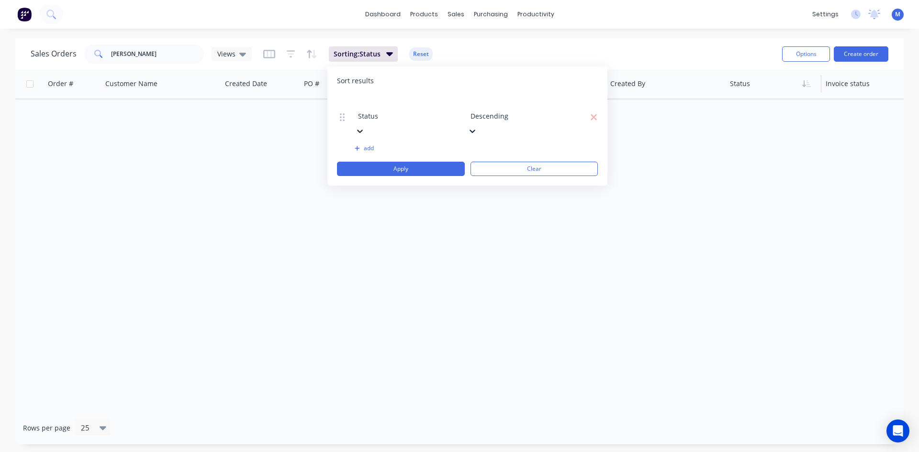
click at [406, 104] on div at bounding box center [427, 103] width 138 height 12
click at [540, 102] on div at bounding box center [540, 103] width 138 height 12
click at [524, 77] on div "Sort results" at bounding box center [467, 81] width 261 height 10
click at [505, 162] on button "Clear" at bounding box center [535, 169] width 128 height 14
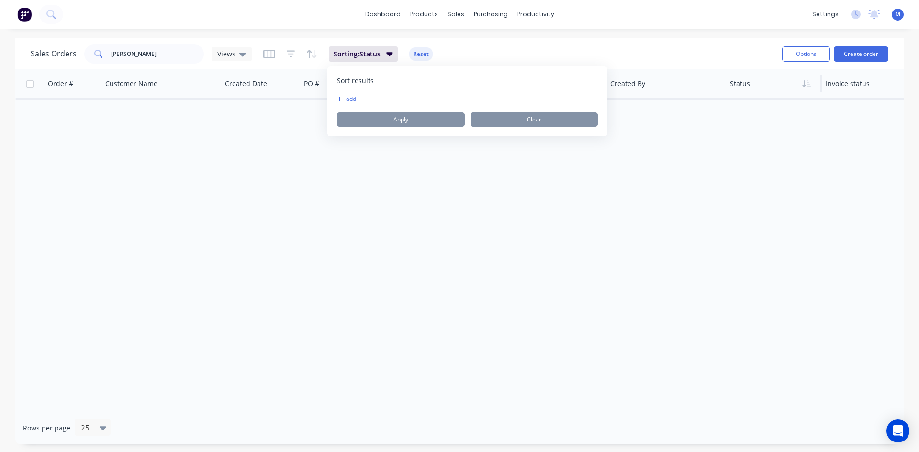
click at [488, 44] on div "Sales Orders [PERSON_NAME] - Scenic Views Sorting: Status Reset" at bounding box center [403, 53] width 744 height 23
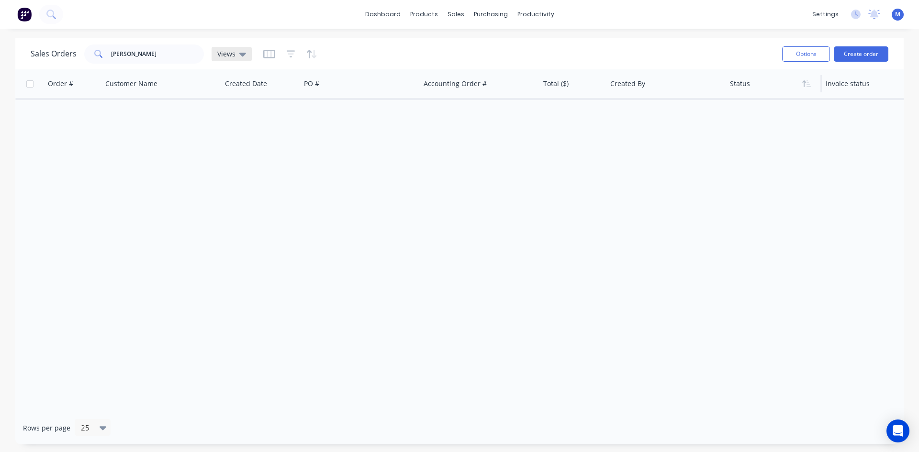
click at [228, 53] on span "Views" at bounding box center [226, 54] width 18 height 10
click at [203, 15] on div "dashboard products sales purchasing productivity dashboard products Product Cat…" at bounding box center [459, 14] width 919 height 29
click at [284, 54] on div at bounding box center [290, 53] width 54 height 15
click at [288, 54] on icon "button" at bounding box center [291, 53] width 6 height 1
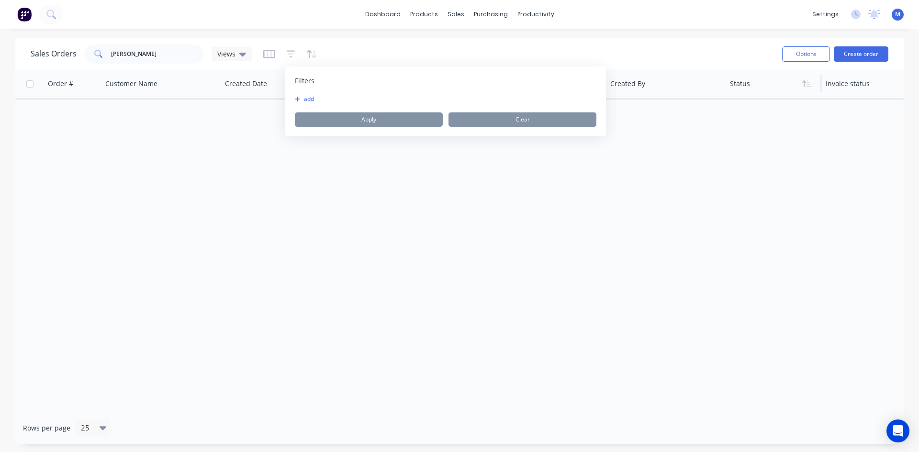
click at [299, 96] on button "add" at bounding box center [307, 99] width 24 height 8
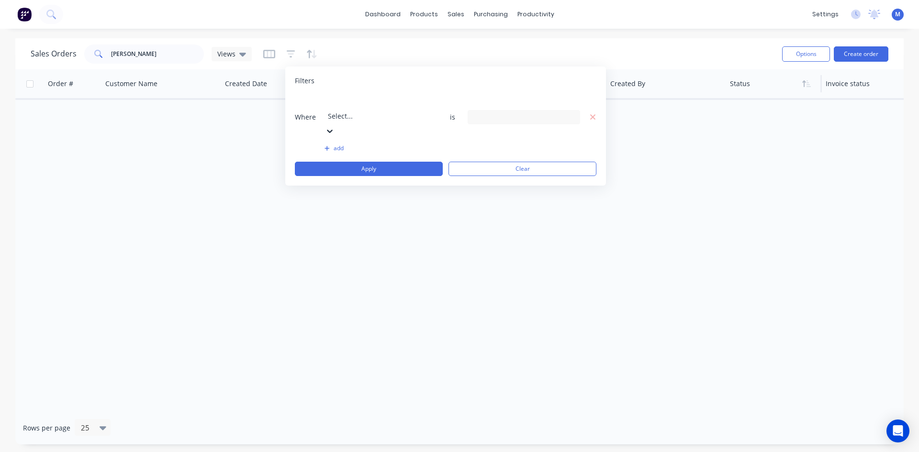
click at [337, 109] on div at bounding box center [397, 103] width 138 height 12
click at [511, 111] on div "17 Status selected" at bounding box center [524, 117] width 112 height 14
click at [483, 176] on div at bounding box center [483, 176] width 19 height 19
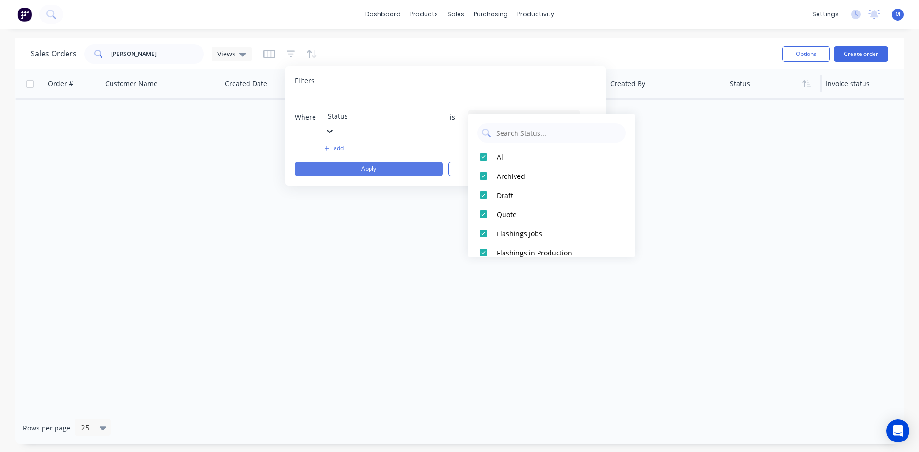
click at [417, 162] on button "Apply" at bounding box center [369, 169] width 148 height 14
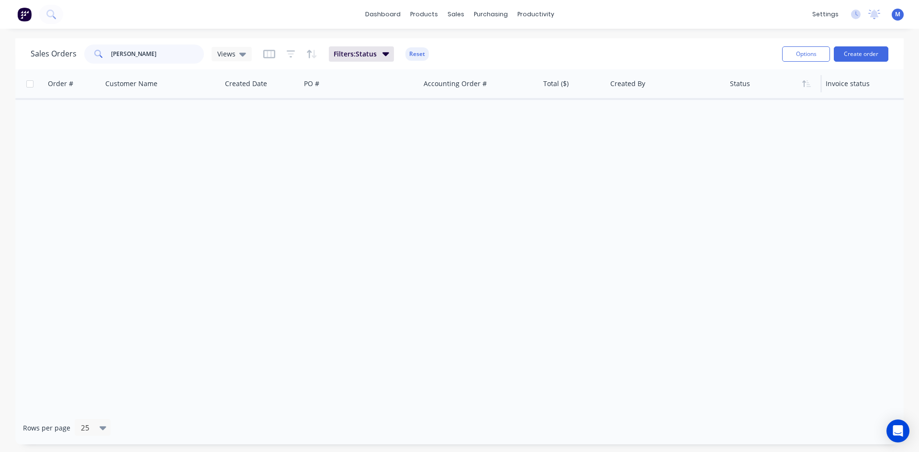
click at [153, 50] on input "[PERSON_NAME]" at bounding box center [157, 54] width 93 height 19
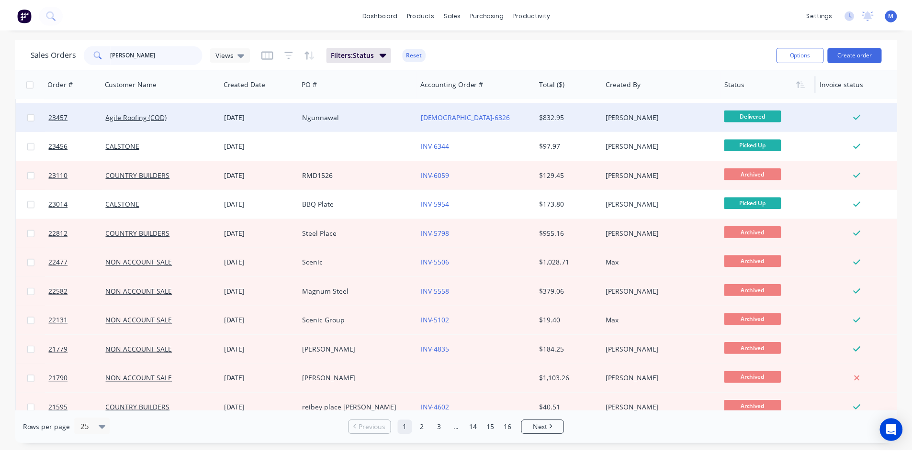
scroll to position [421, 0]
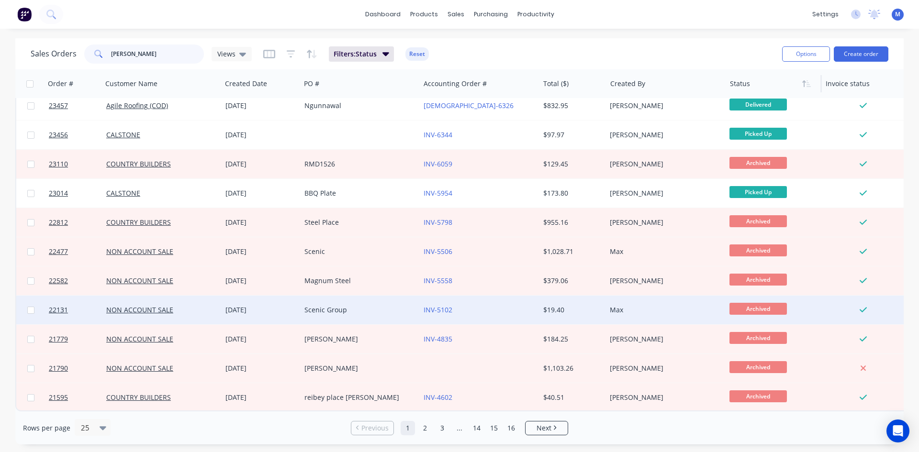
type input "[PERSON_NAME]"
click at [358, 300] on div "Scenic Group" at bounding box center [360, 310] width 119 height 29
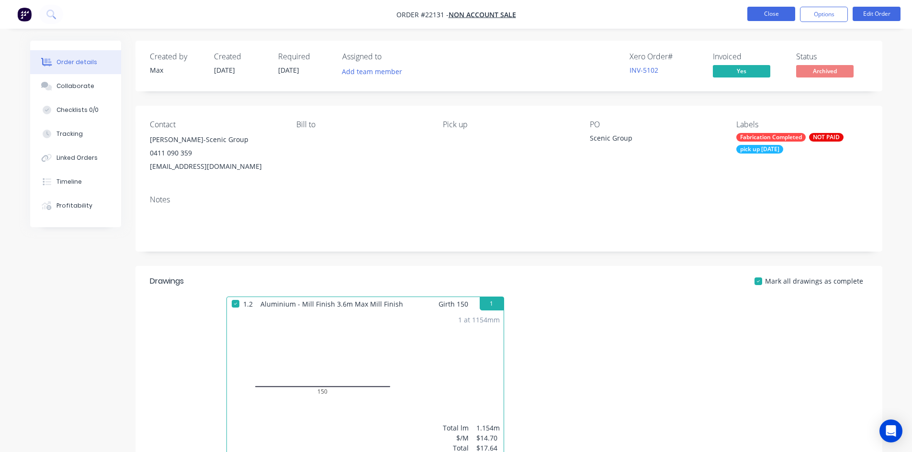
click at [786, 13] on button "Close" at bounding box center [771, 14] width 48 height 14
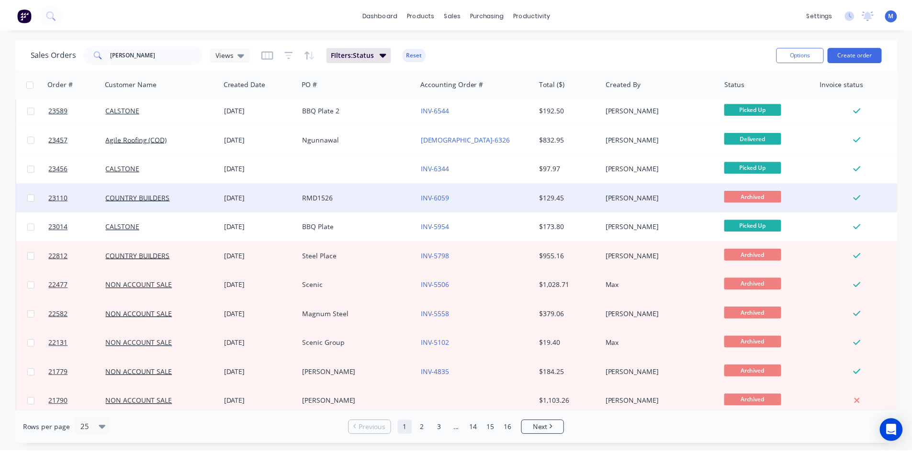
scroll to position [421, 0]
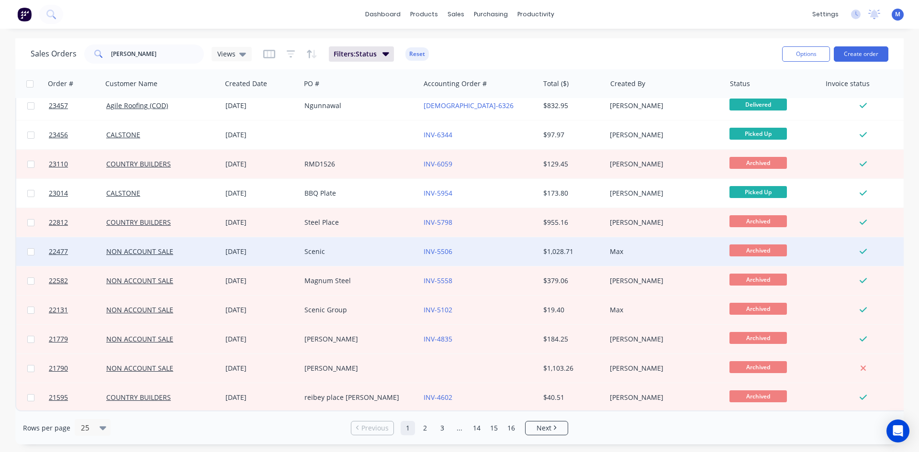
click at [393, 247] on div "Scenic" at bounding box center [357, 252] width 106 height 10
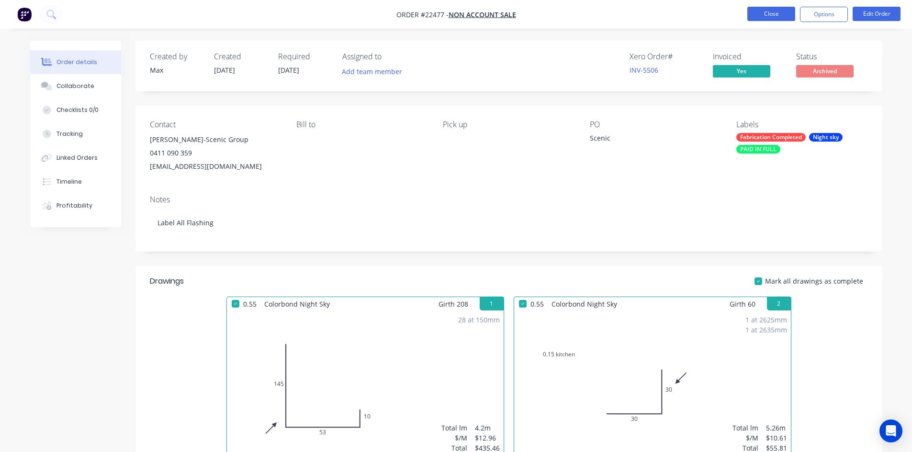
click at [753, 15] on button "Close" at bounding box center [771, 14] width 48 height 14
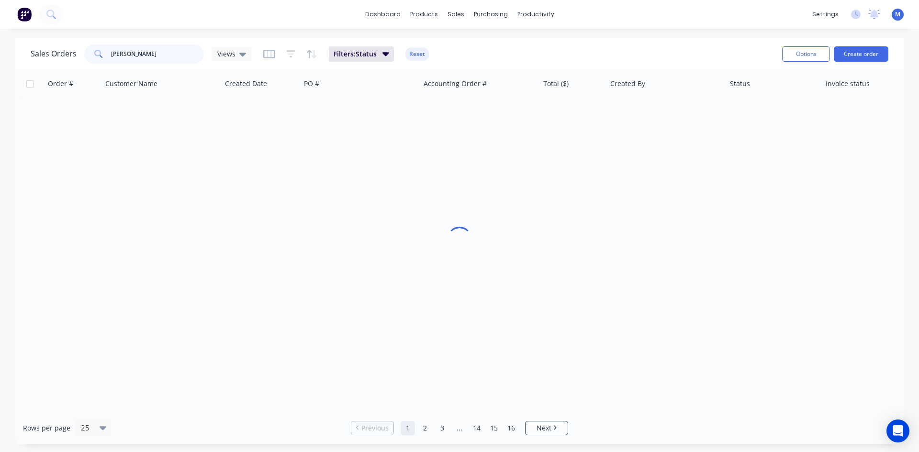
drag, startPoint x: 130, startPoint y: 56, endPoint x: 72, endPoint y: 56, distance: 57.9
click at [73, 56] on div "Sales Orders [PERSON_NAME] Views" at bounding box center [141, 54] width 221 height 19
click at [477, 50] on div "Sales Orders" at bounding box center [491, 46] width 39 height 9
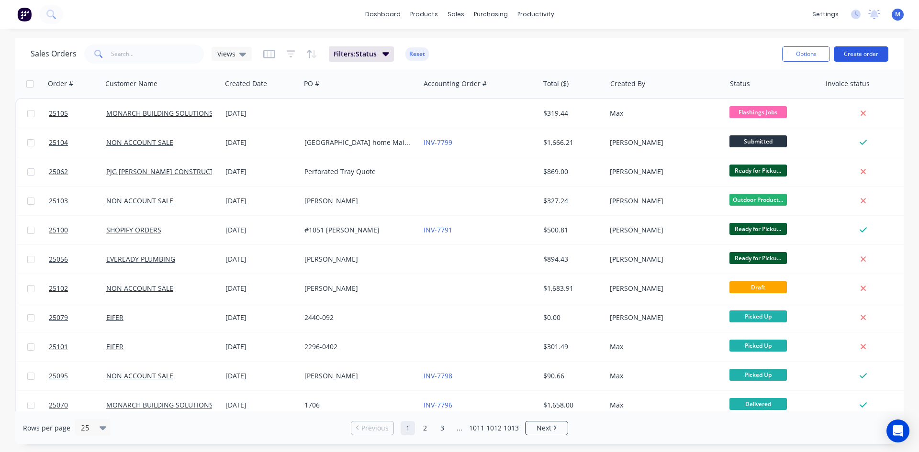
click at [865, 53] on button "Create order" at bounding box center [861, 53] width 55 height 15
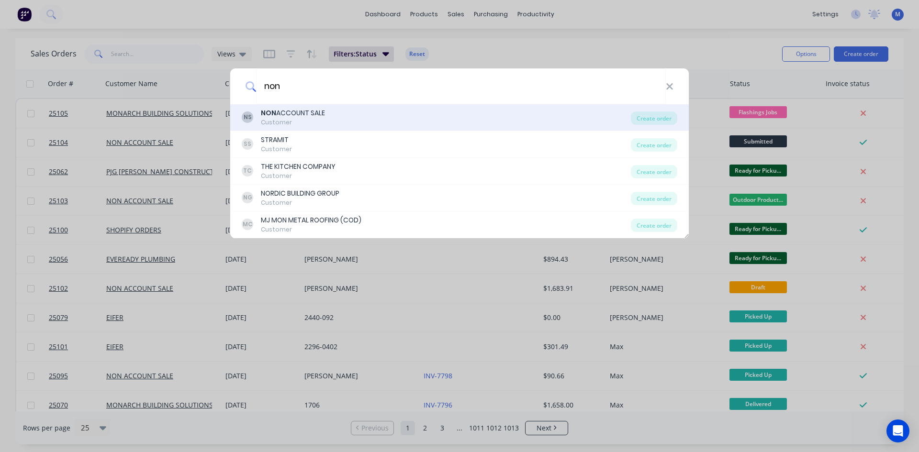
type input "non"
click at [317, 110] on div "NON ACCOUNT SALE" at bounding box center [293, 113] width 64 height 10
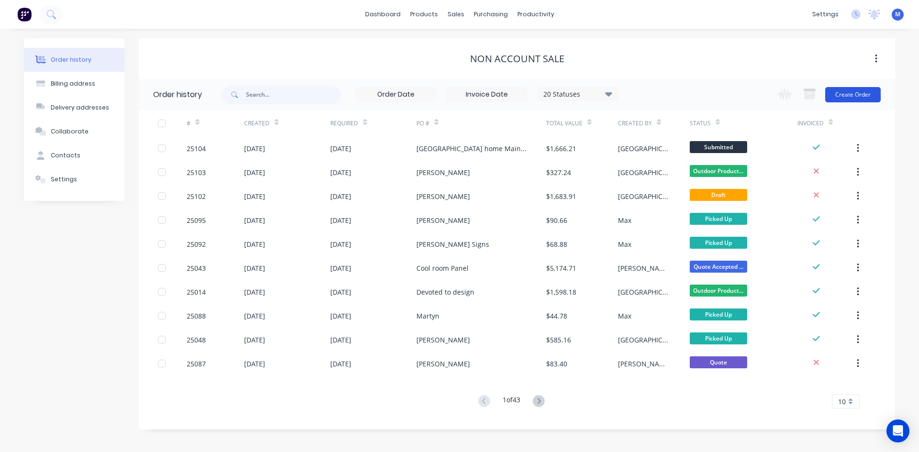
click at [865, 93] on button "Create Order" at bounding box center [853, 94] width 56 height 15
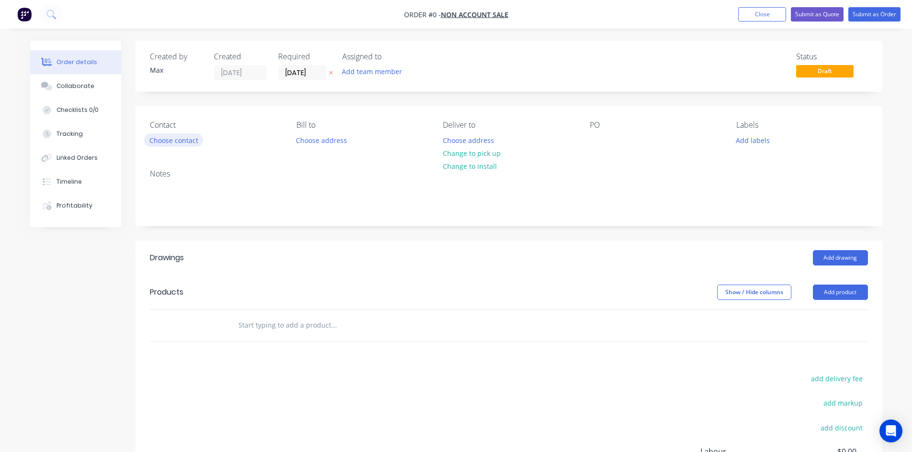
click at [192, 139] on button "Choose contact" at bounding box center [173, 140] width 59 height 13
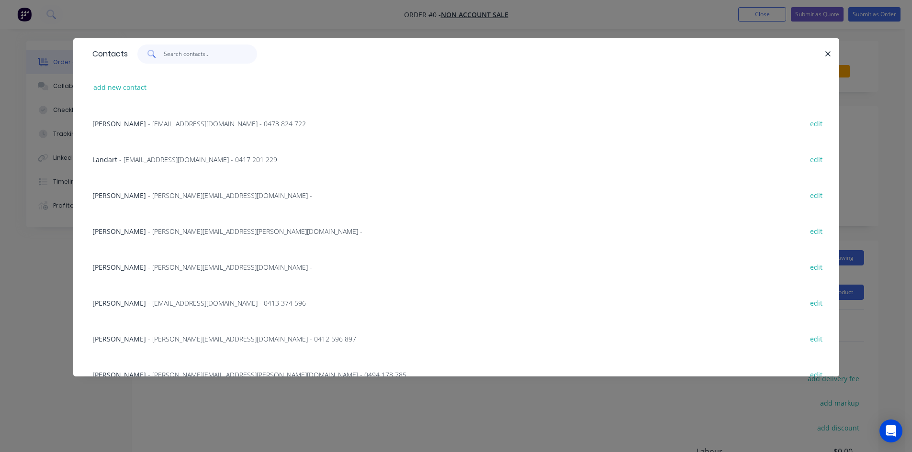
click at [183, 53] on input "text" at bounding box center [210, 54] width 93 height 19
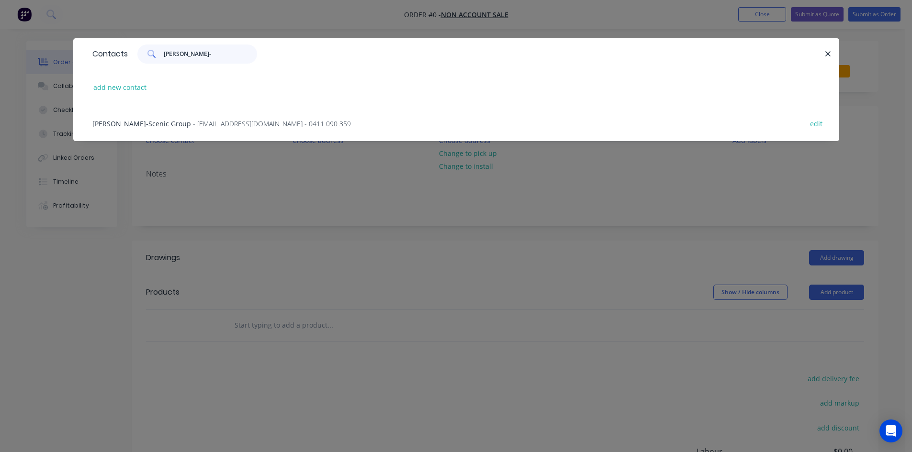
type input "[PERSON_NAME]-"
click at [218, 125] on span "- [EMAIL_ADDRESS][DOMAIN_NAME] - 0411 090 359" at bounding box center [272, 123] width 158 height 9
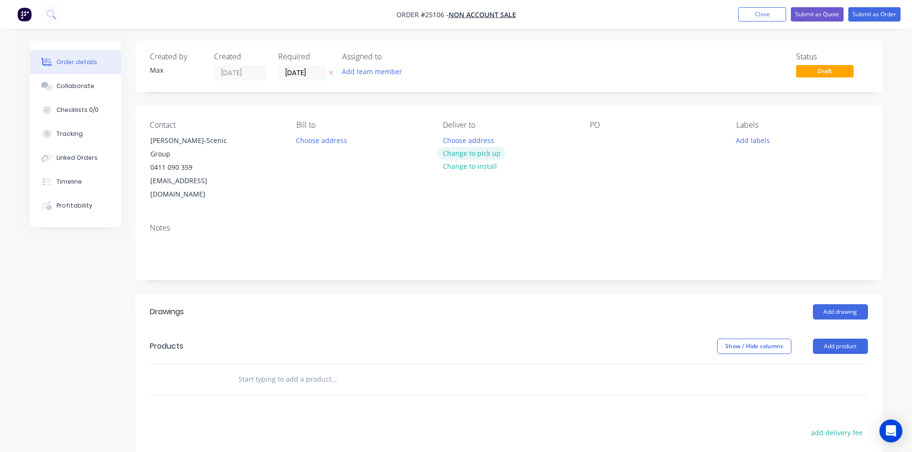
click at [495, 154] on button "Change to pick up" at bounding box center [472, 153] width 68 height 13
click at [595, 143] on div at bounding box center [597, 141] width 15 height 14
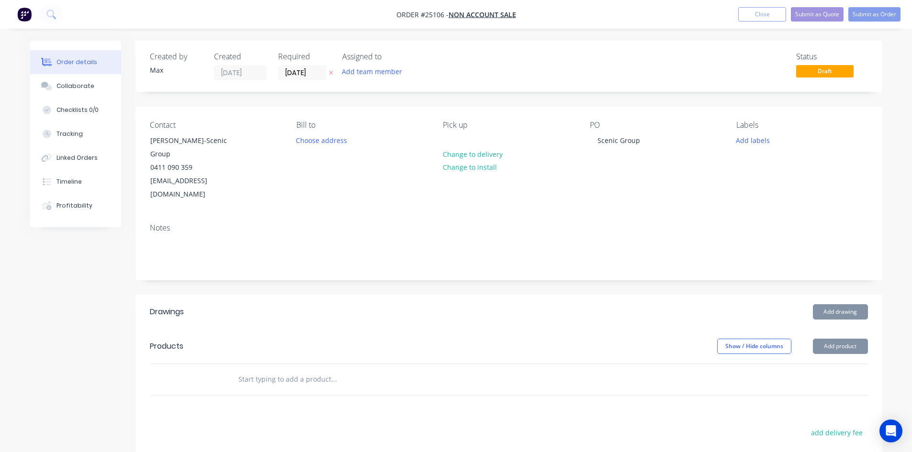
click at [314, 224] on div "Notes" at bounding box center [509, 228] width 718 height 9
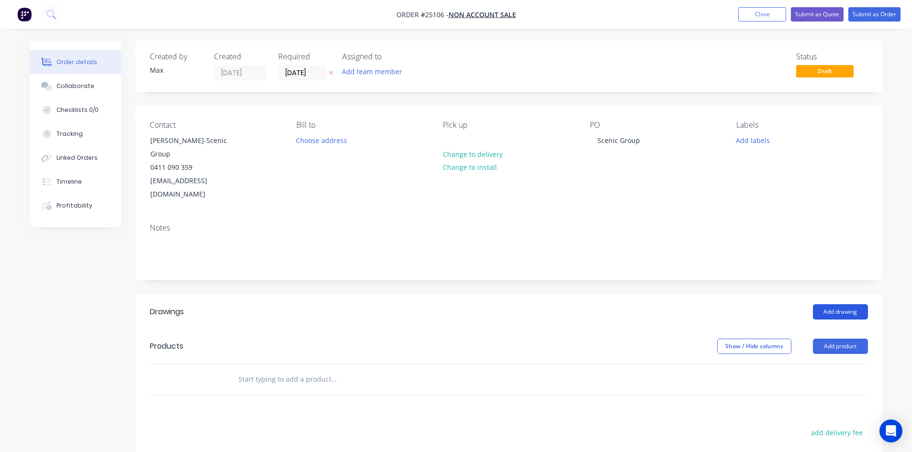
click at [852, 304] on button "Add drawing" at bounding box center [840, 311] width 55 height 15
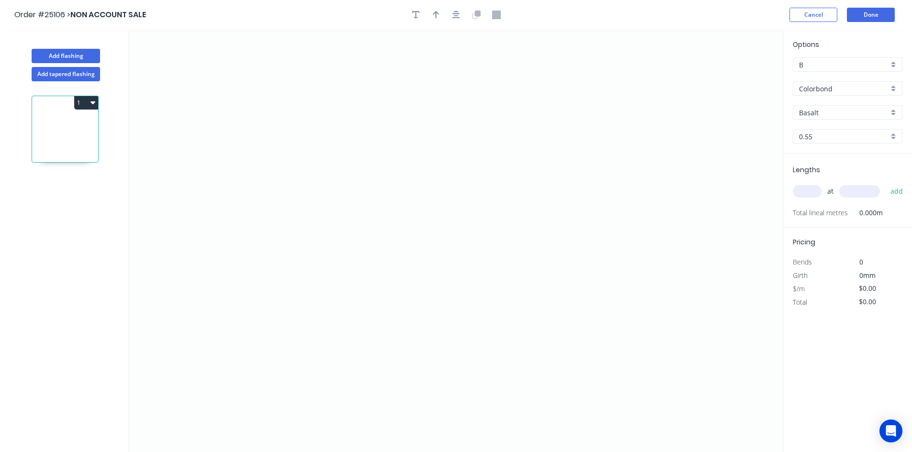
click at [870, 65] on input "B" at bounding box center [844, 65] width 90 height 10
click at [698, 148] on icon "0" at bounding box center [455, 241] width 653 height 423
type input "B"
click at [884, 86] on input "Colorbond" at bounding box center [844, 89] width 90 height 10
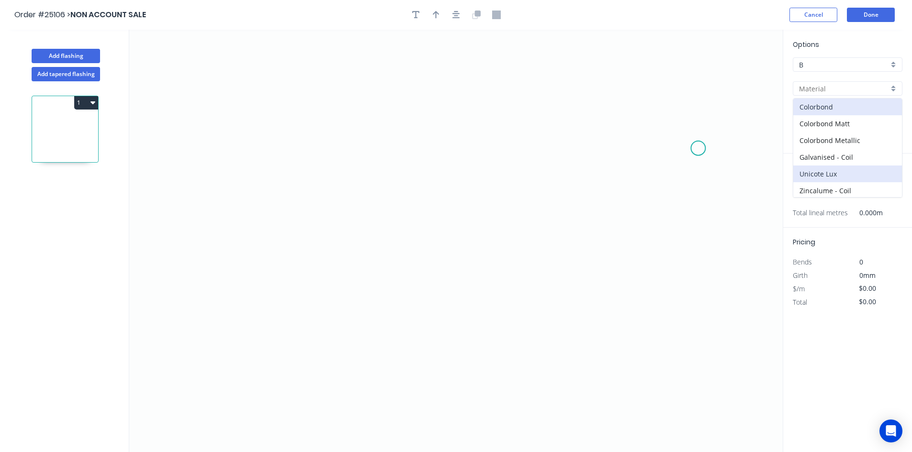
scroll to position [2, 0]
click at [829, 154] on div "Galvanised - Coil" at bounding box center [847, 155] width 109 height 17
type input "Galvanised - Coil"
type input "Galvanised"
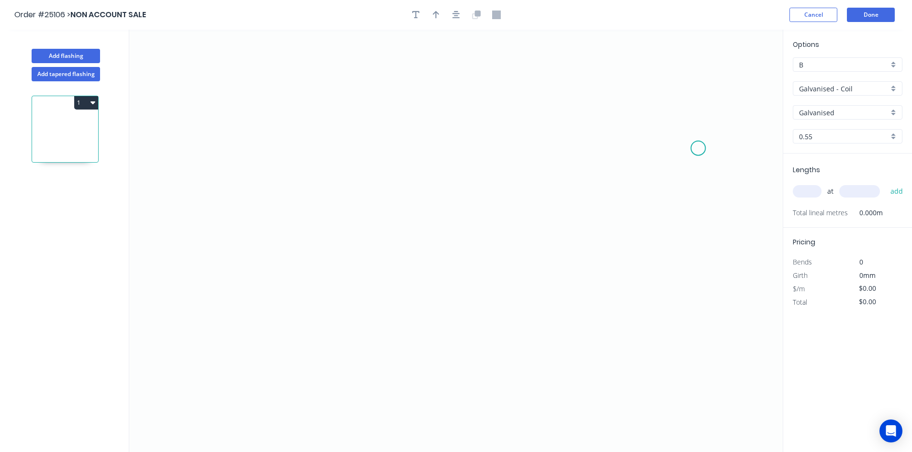
click at [646, 270] on icon "0" at bounding box center [455, 241] width 653 height 423
click at [693, 146] on circle at bounding box center [698, 148] width 14 height 14
click at [712, 157] on div "Delete point" at bounding box center [742, 159] width 96 height 20
click at [279, 299] on icon "0" at bounding box center [455, 241] width 653 height 423
click at [283, 184] on icon "0" at bounding box center [455, 241] width 653 height 423
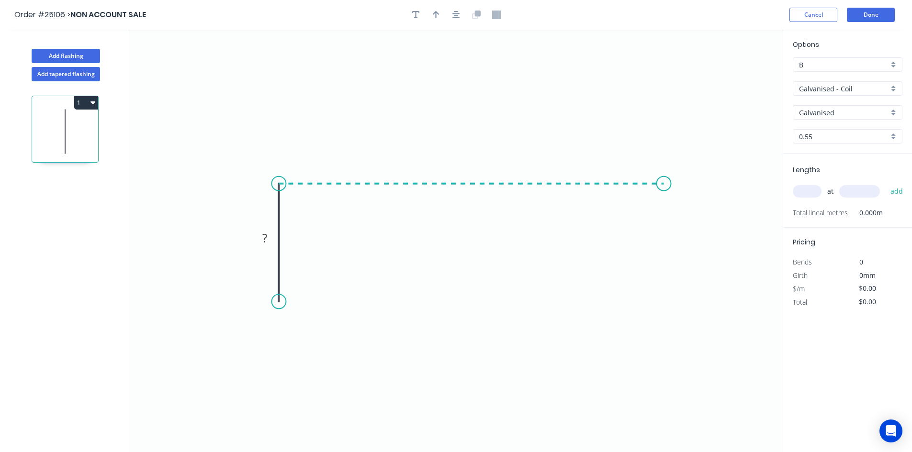
click at [664, 190] on icon "0 ?" at bounding box center [455, 241] width 653 height 423
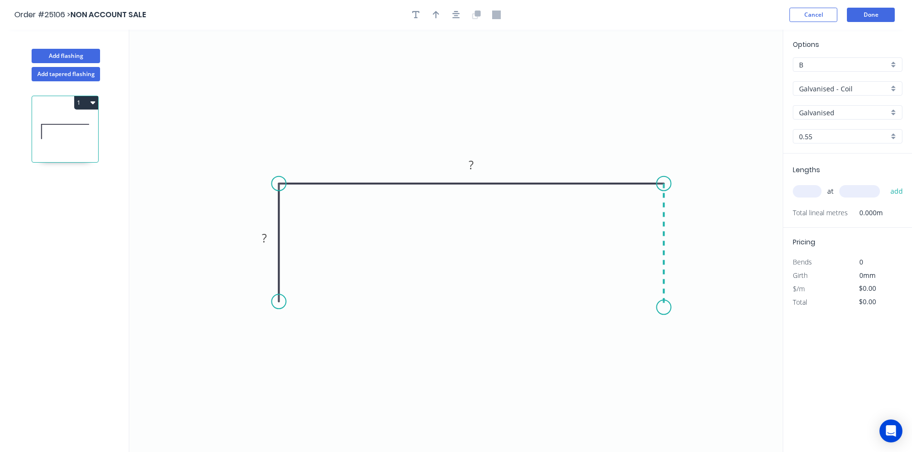
click at [670, 308] on icon "0 ? ?" at bounding box center [455, 241] width 653 height 423
click at [270, 236] on rect at bounding box center [264, 238] width 19 height 13
type input "$30.16"
click at [812, 192] on input "text" at bounding box center [807, 191] width 29 height 12
type input "1"
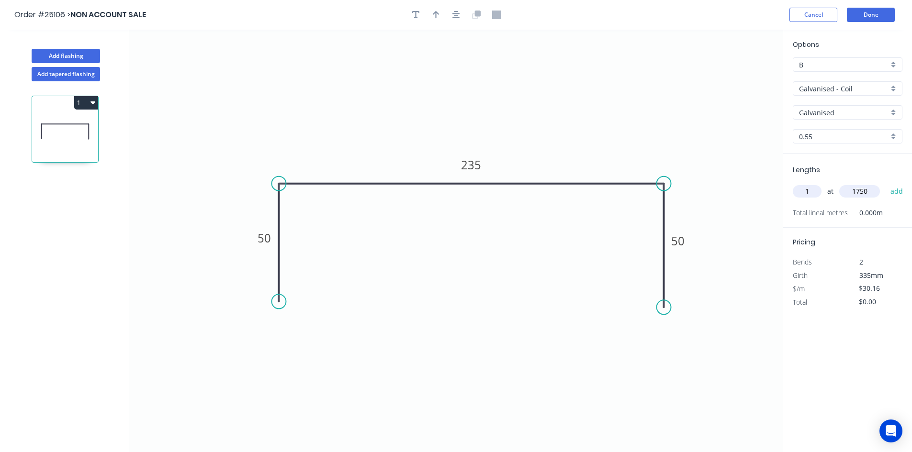
type input "1750"
click at [886, 183] on button "add" at bounding box center [897, 191] width 22 height 16
type input "$52.78"
click at [876, 15] on button "Done" at bounding box center [871, 15] width 48 height 14
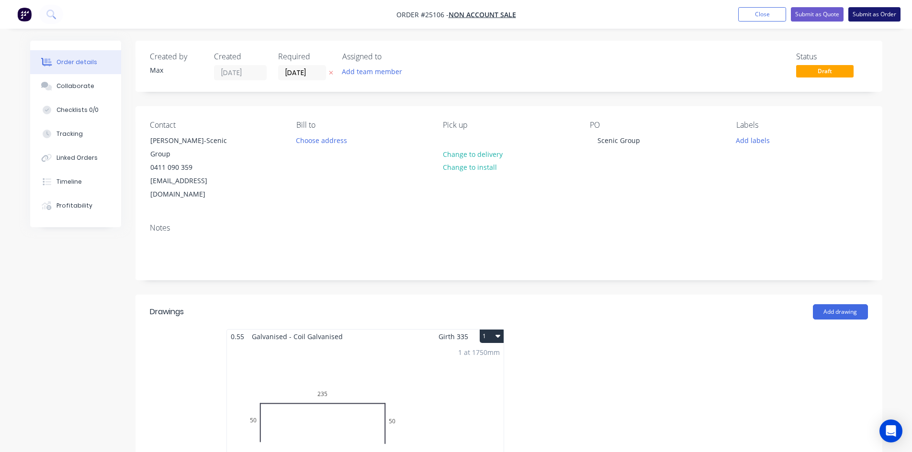
click at [867, 16] on button "Submit as Order" at bounding box center [874, 14] width 52 height 14
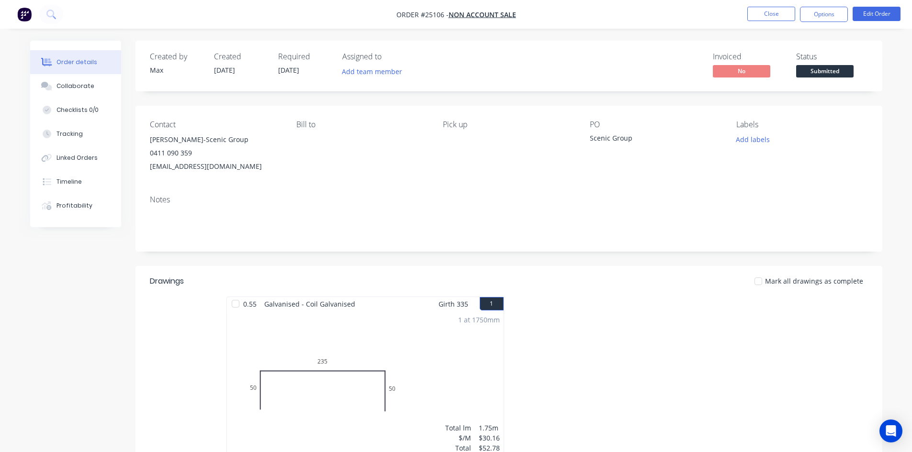
click at [822, 70] on span "Submitted" at bounding box center [824, 71] width 57 height 12
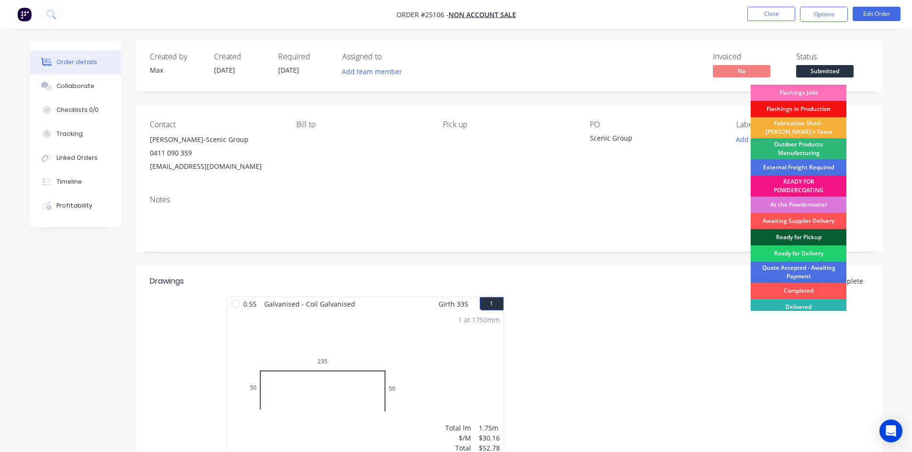
click at [823, 233] on div "Ready for Pickup" at bounding box center [799, 237] width 96 height 16
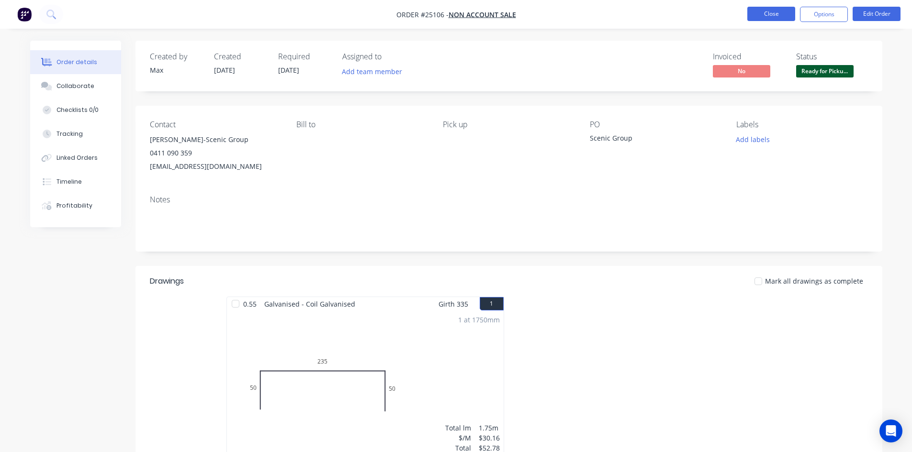
click at [777, 11] on button "Close" at bounding box center [771, 14] width 48 height 14
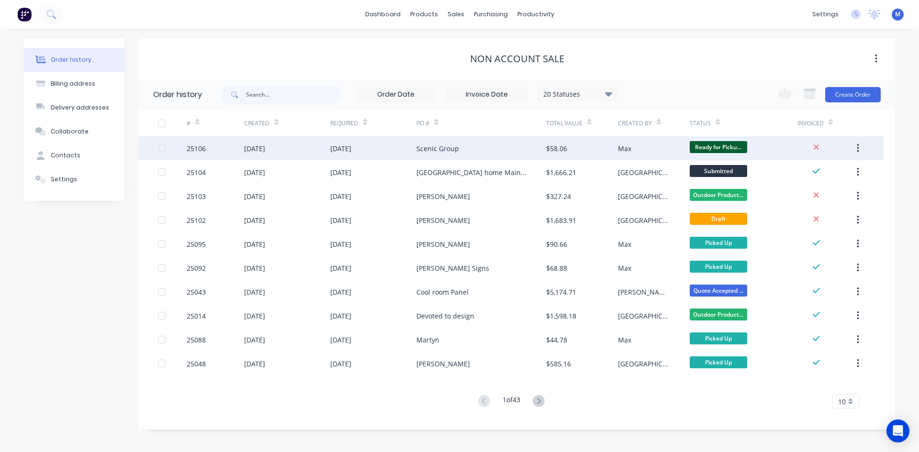
click at [465, 149] on div "Scenic Group" at bounding box center [480, 148] width 129 height 24
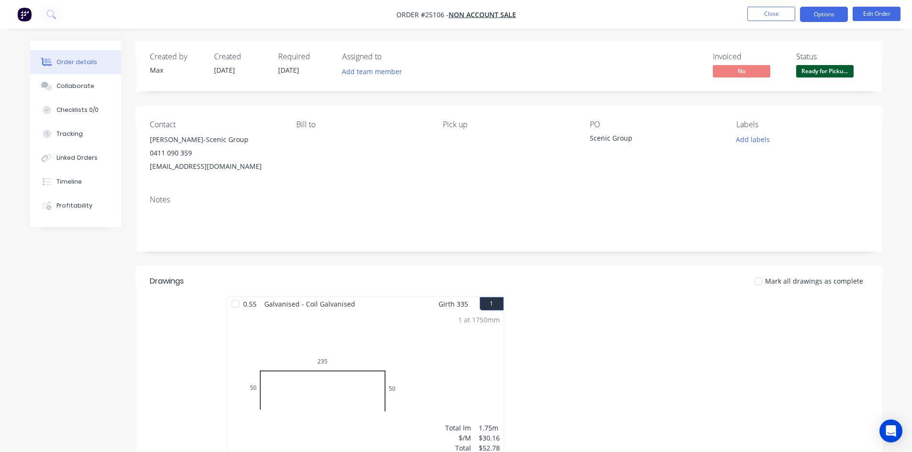
click at [830, 14] on button "Options" at bounding box center [824, 14] width 48 height 15
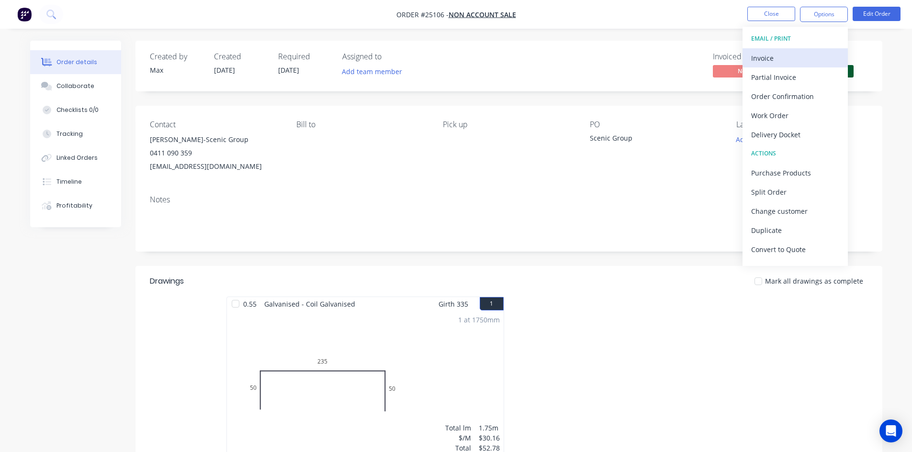
click at [787, 57] on div "Invoice" at bounding box center [795, 58] width 88 height 14
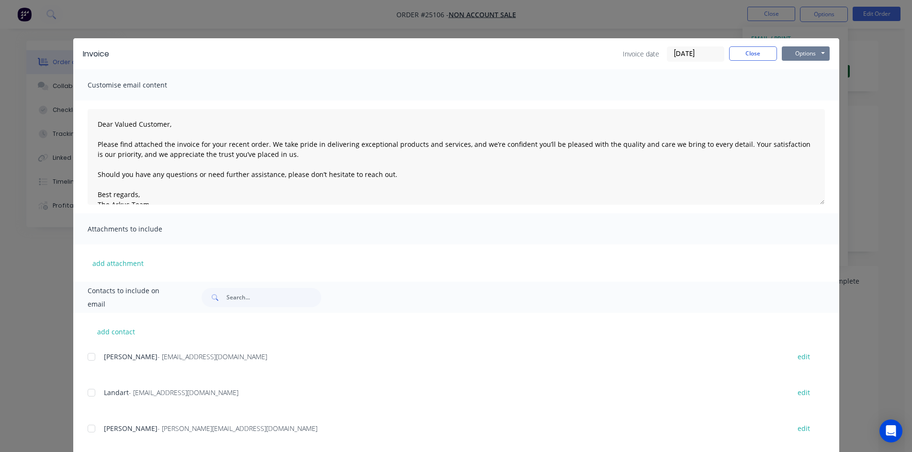
click at [793, 53] on button "Options" at bounding box center [806, 53] width 48 height 14
click at [814, 103] on button "Email" at bounding box center [812, 102] width 61 height 16
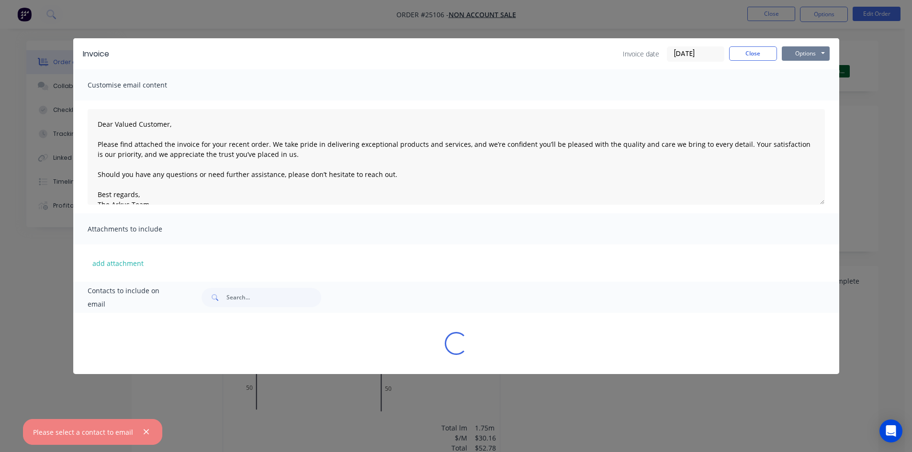
click at [797, 57] on button "Options" at bounding box center [806, 53] width 48 height 14
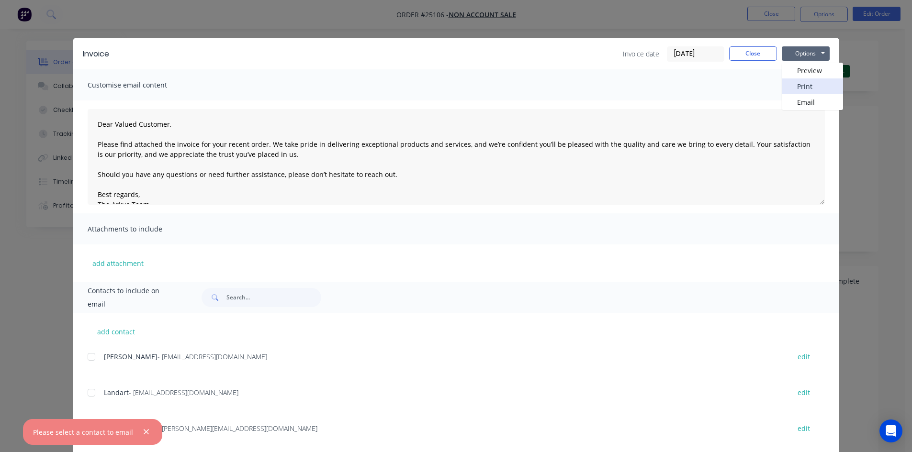
click at [813, 82] on button "Print" at bounding box center [812, 87] width 61 height 16
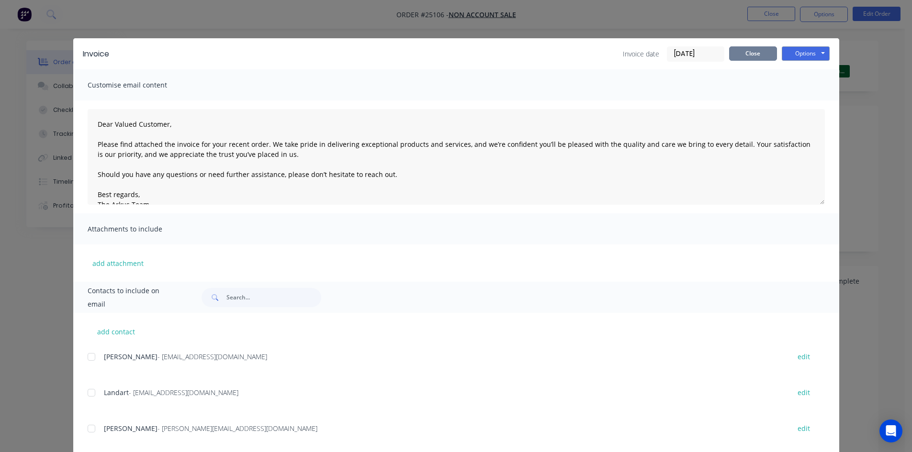
click at [751, 53] on button "Close" at bounding box center [753, 53] width 48 height 14
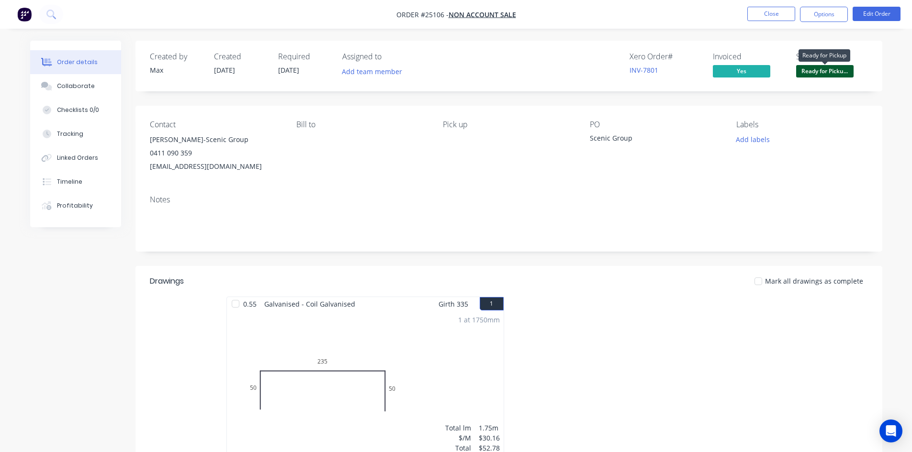
click at [813, 72] on span "Ready for Picku..." at bounding box center [824, 71] width 57 height 12
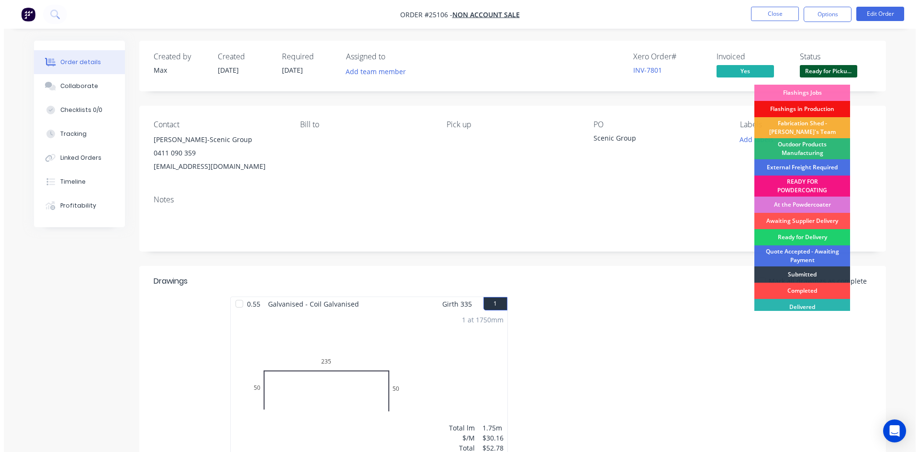
scroll to position [21, 0]
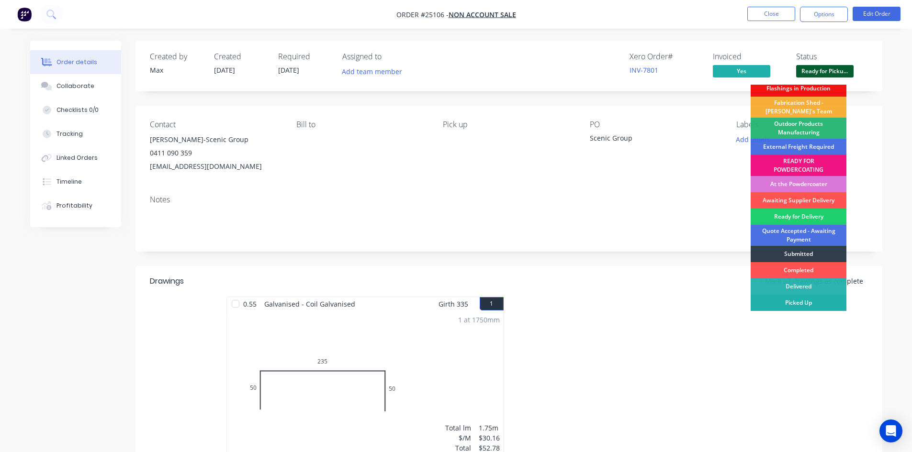
click at [820, 304] on div "Picked Up" at bounding box center [799, 303] width 96 height 16
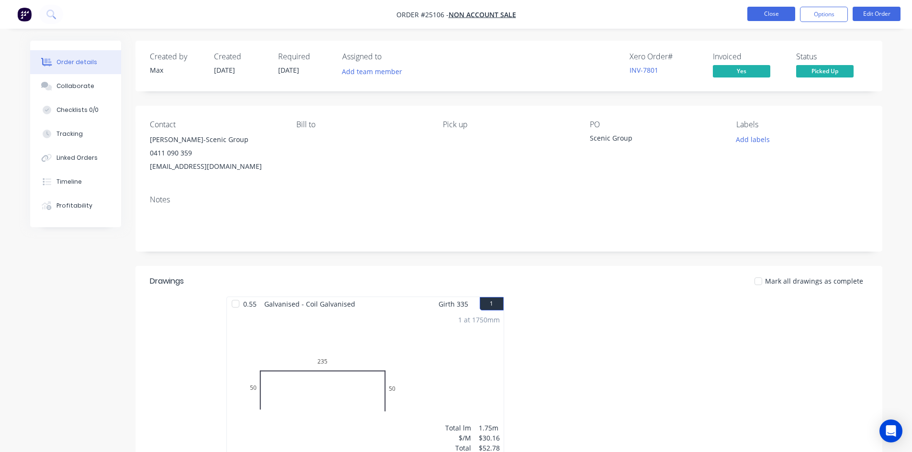
click at [778, 11] on button "Close" at bounding box center [771, 14] width 48 height 14
